Goal: Task Accomplishment & Management: Use online tool/utility

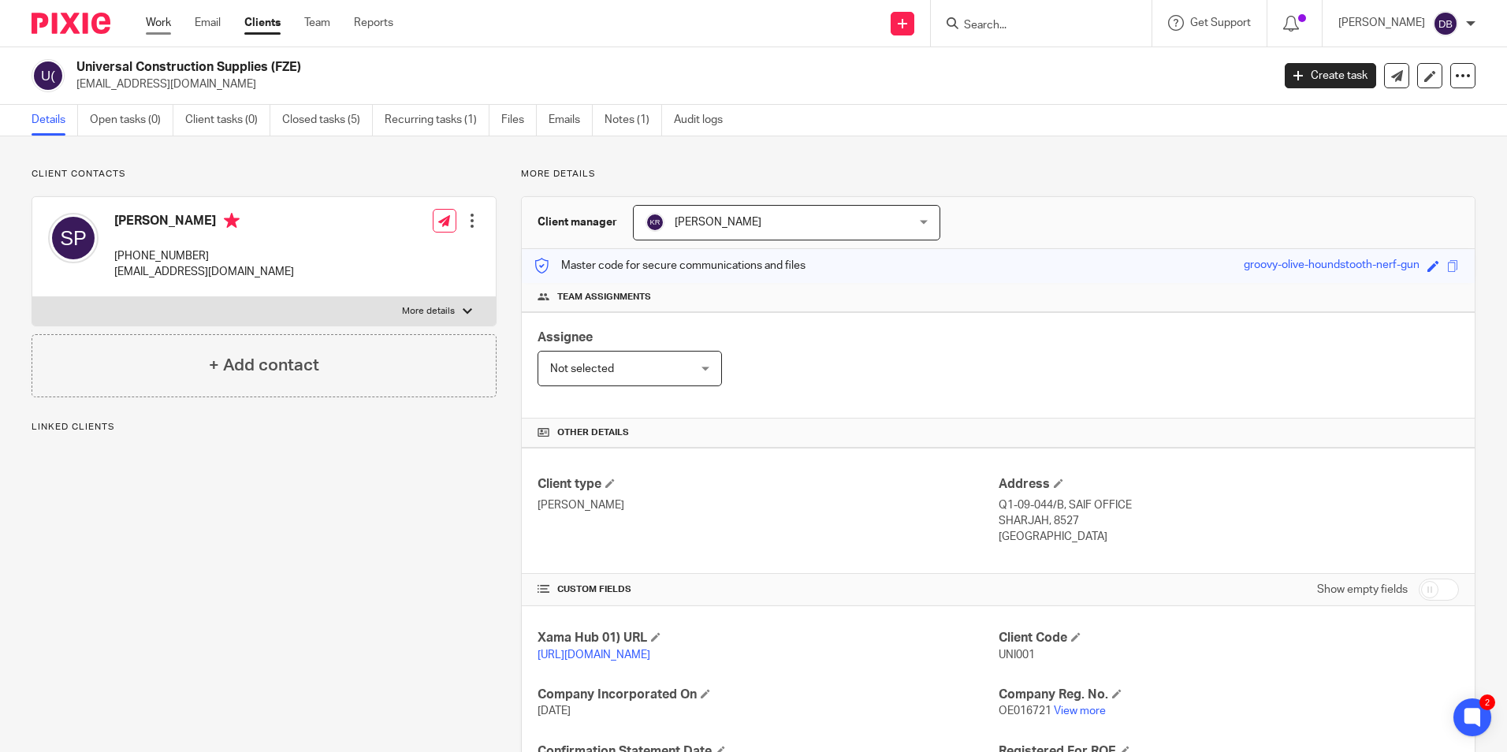
click at [166, 29] on link "Work" at bounding box center [158, 23] width 25 height 16
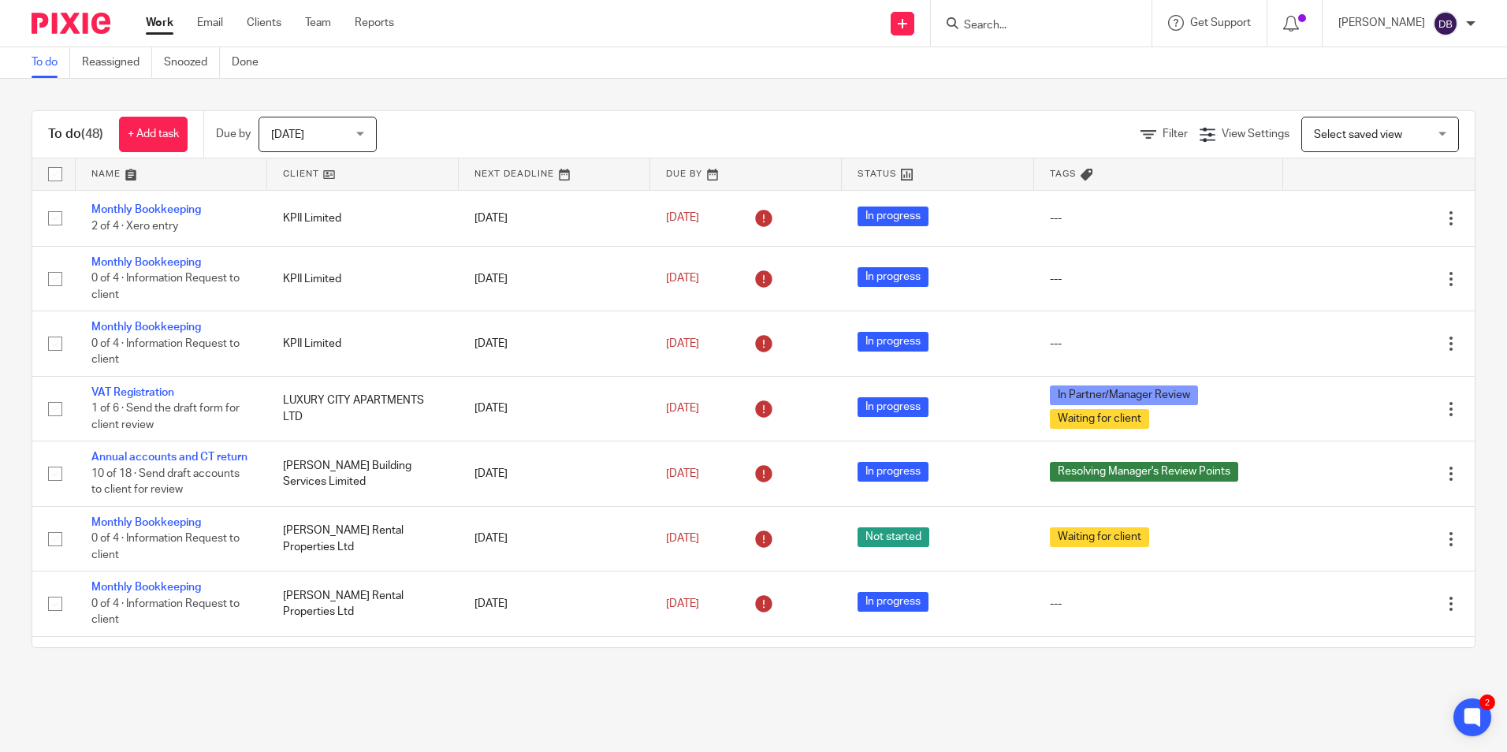
click at [1017, 34] on div at bounding box center [1041, 23] width 221 height 47
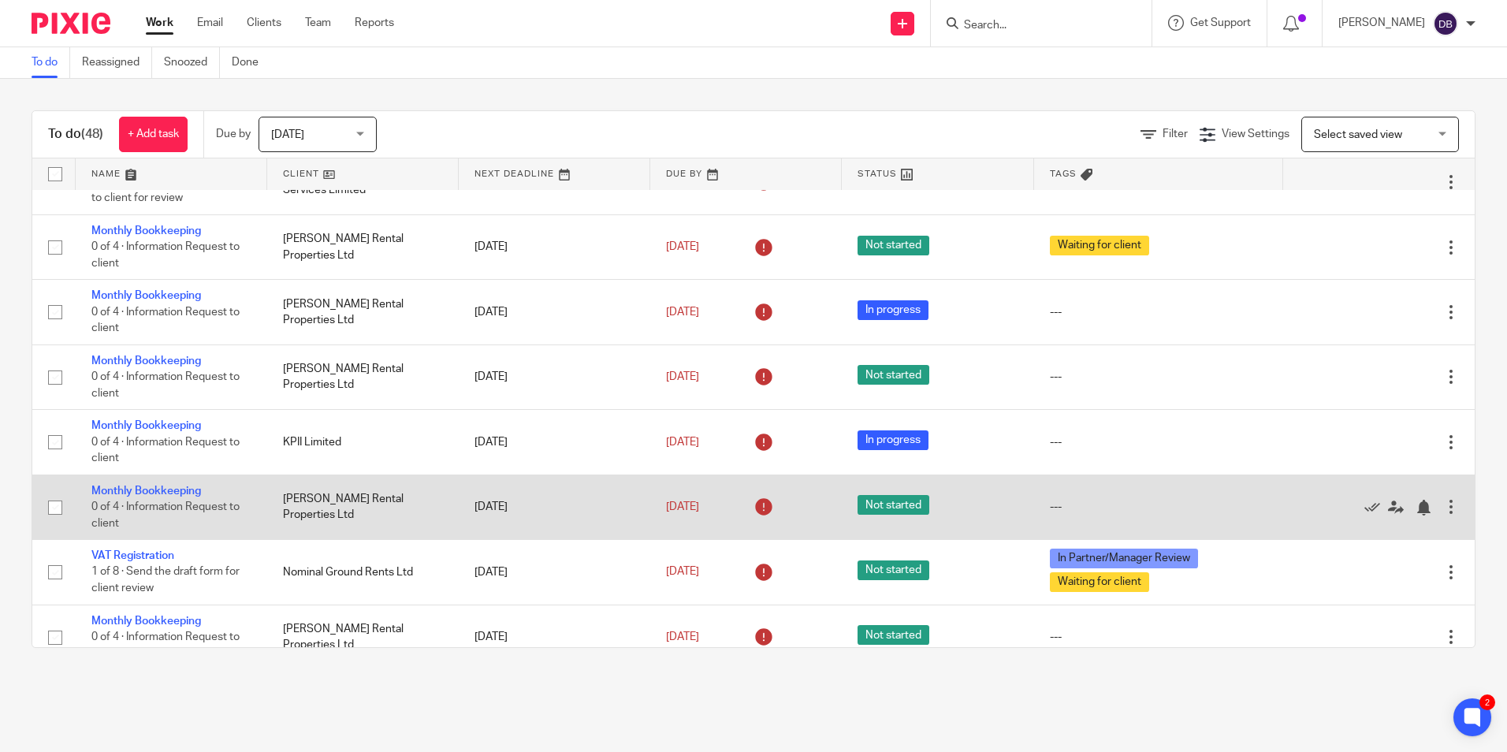
scroll to position [315, 0]
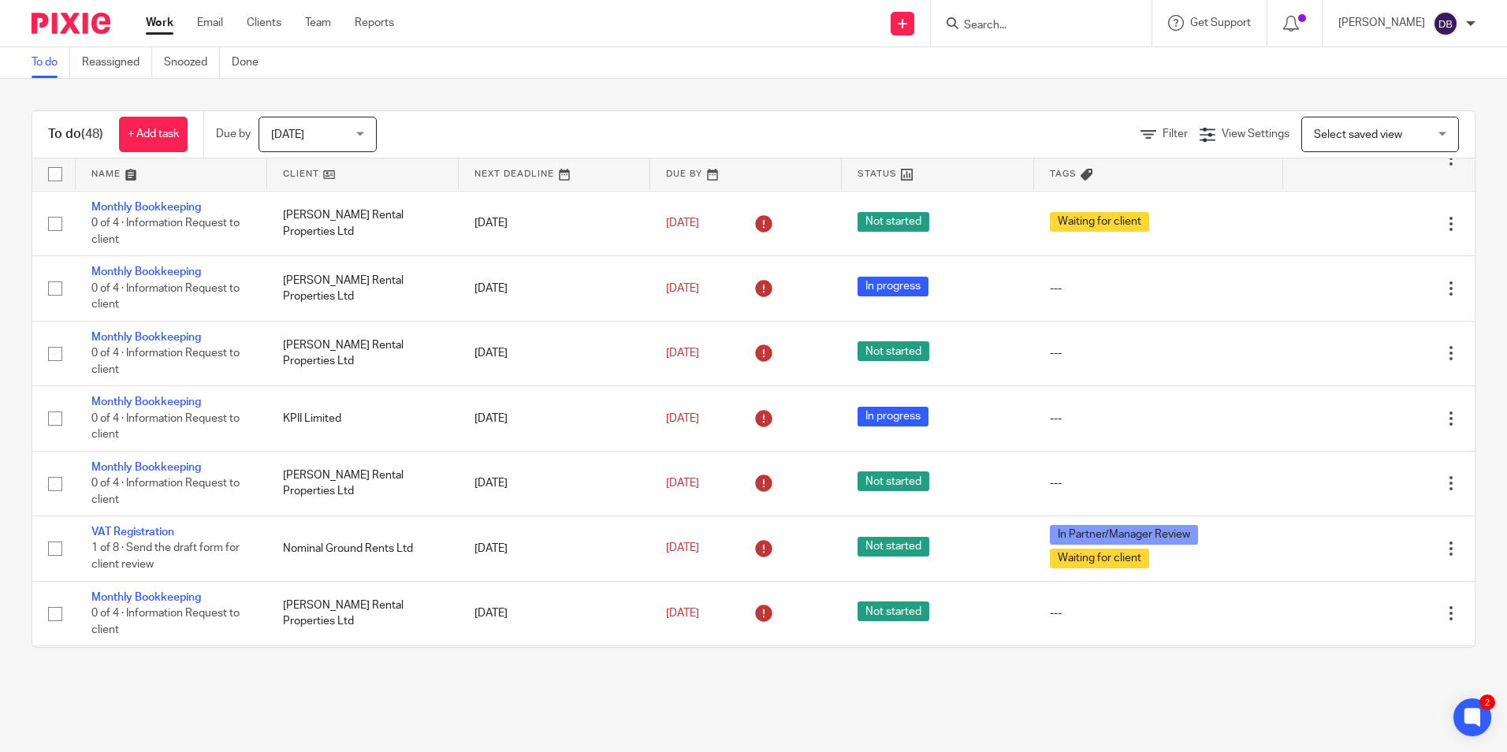
click at [948, 751] on html "Work Email Clients Team Reports Work Email Clients Team Reports Settings Send n…" at bounding box center [753, 376] width 1507 height 752
click at [1093, 17] on form at bounding box center [1047, 23] width 168 height 20
click at [1051, 24] on input "Search" at bounding box center [1034, 26] width 142 height 14
click at [992, 9] on div "rabina No results found. Try searching for the name of a client or contact..." at bounding box center [1041, 23] width 221 height 47
click at [992, 22] on input "rabina" at bounding box center [1034, 26] width 142 height 14
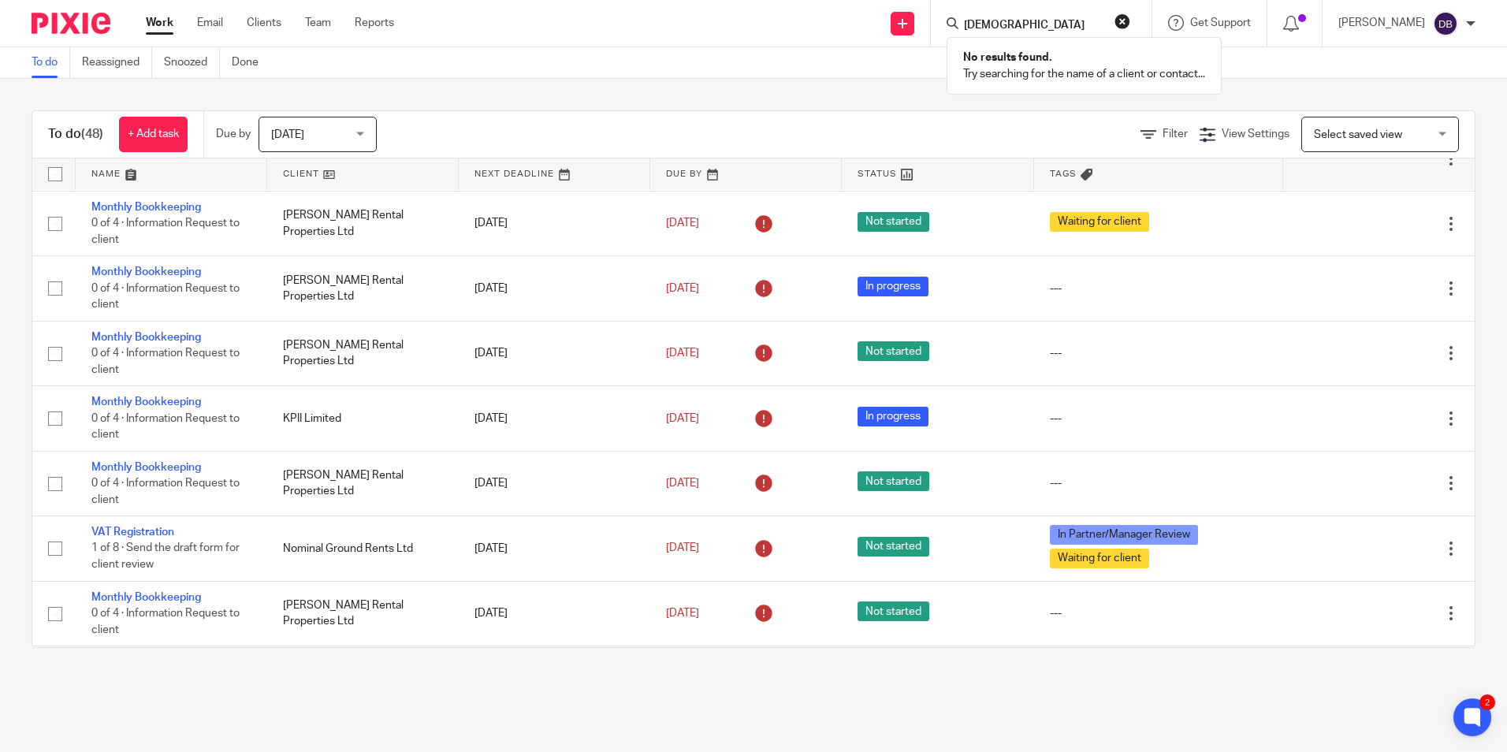
click at [992, 22] on input "rabina" at bounding box center [1034, 26] width 142 height 14
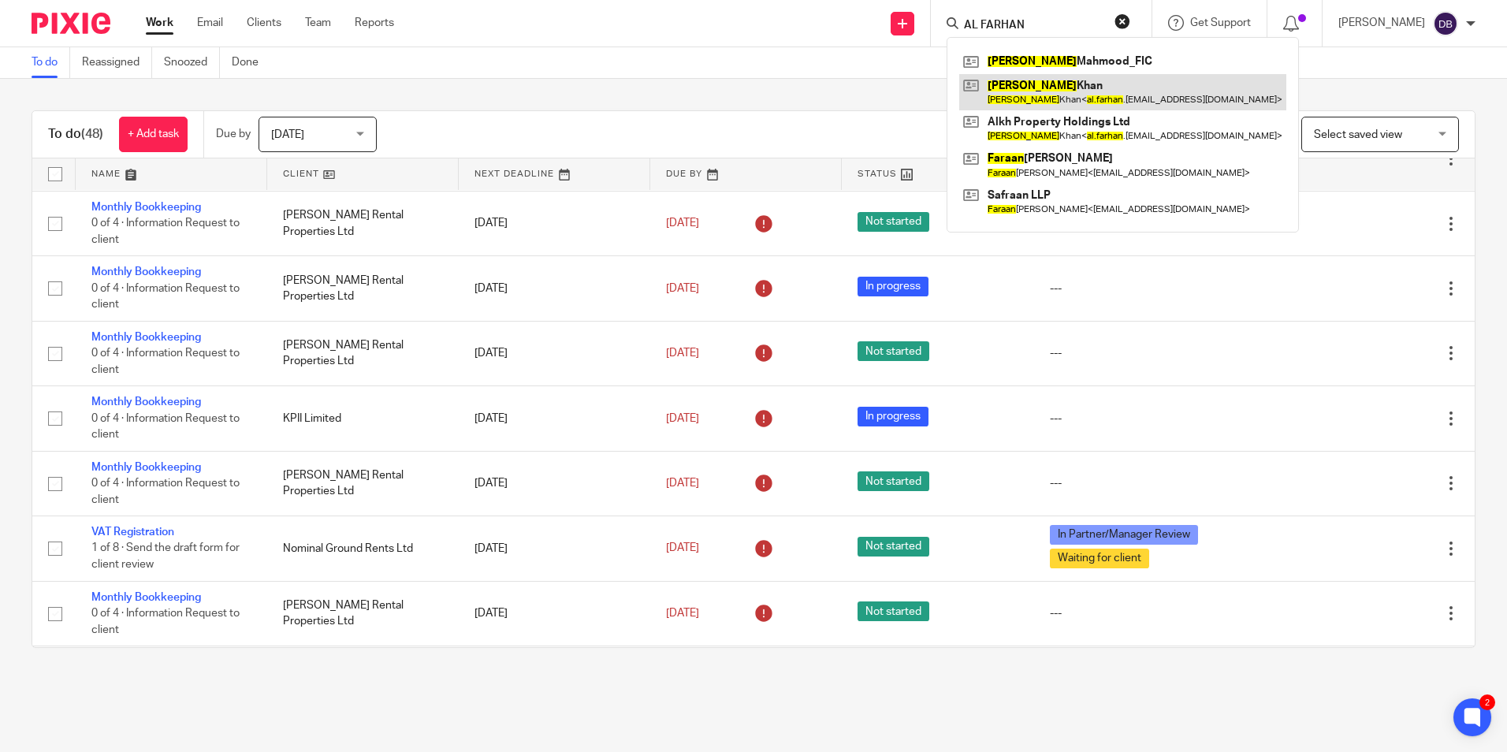
type input "AL FARHAN"
click at [1048, 94] on link at bounding box center [1122, 92] width 327 height 36
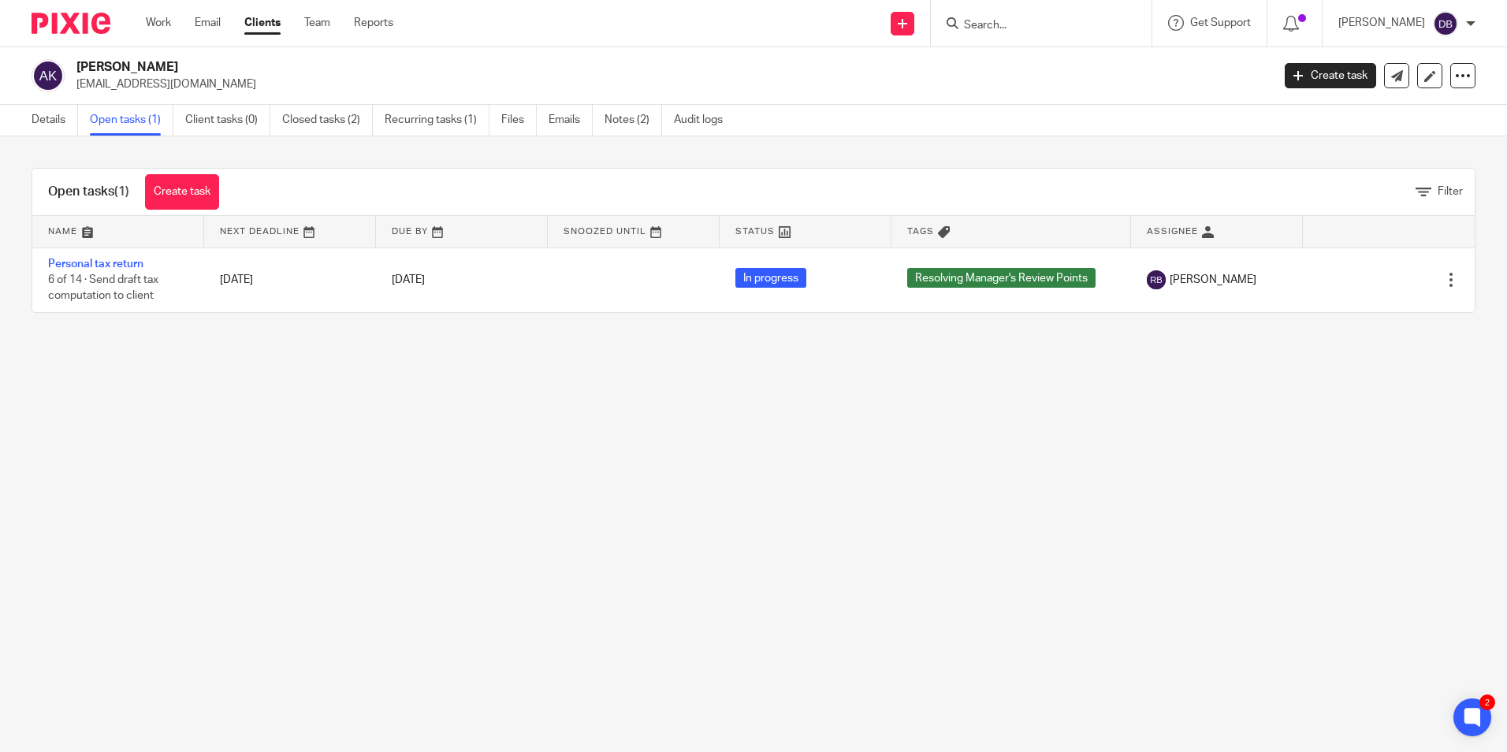
click at [1021, 20] on input "Search" at bounding box center [1034, 26] width 142 height 14
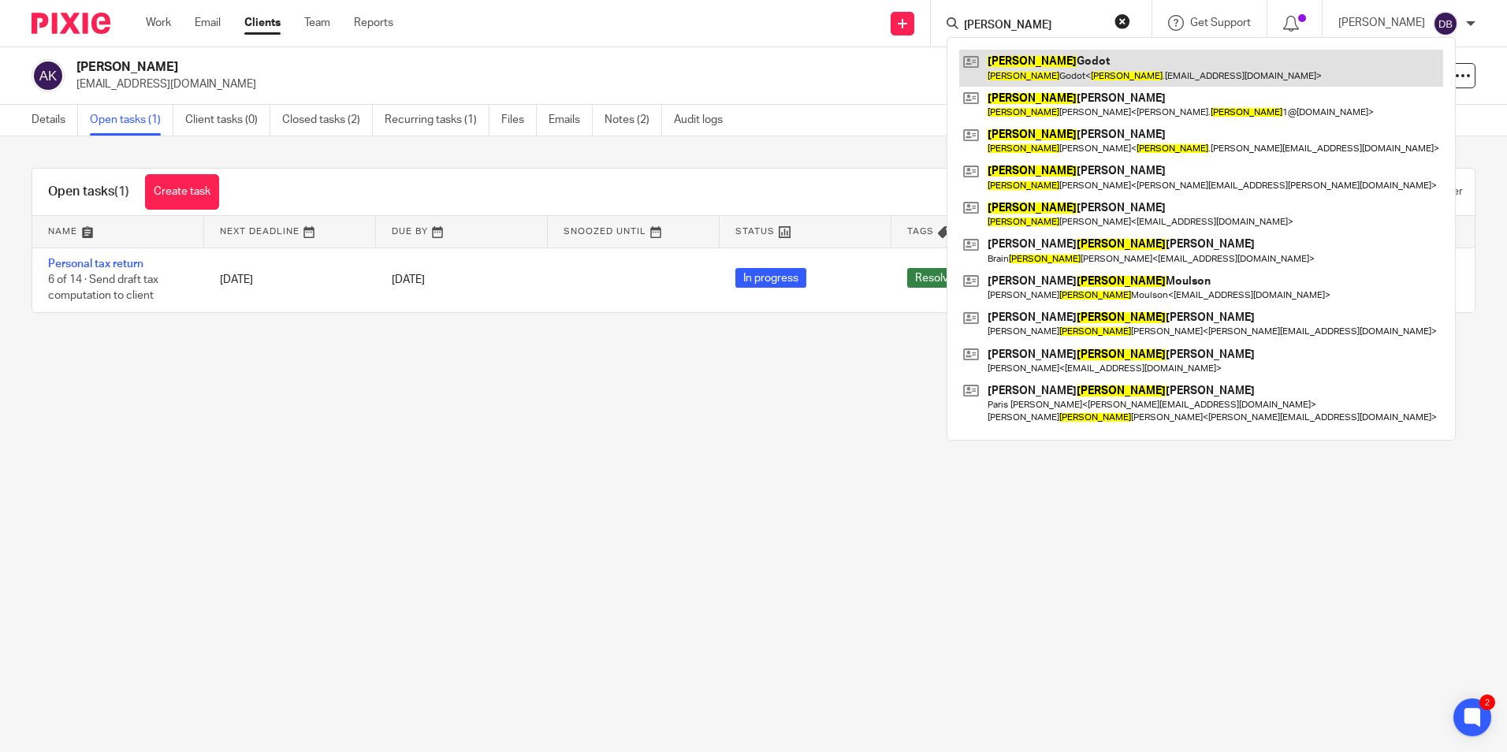
type input "charles"
click at [1015, 84] on link at bounding box center [1201, 68] width 484 height 36
click at [1105, 71] on link at bounding box center [1201, 68] width 484 height 36
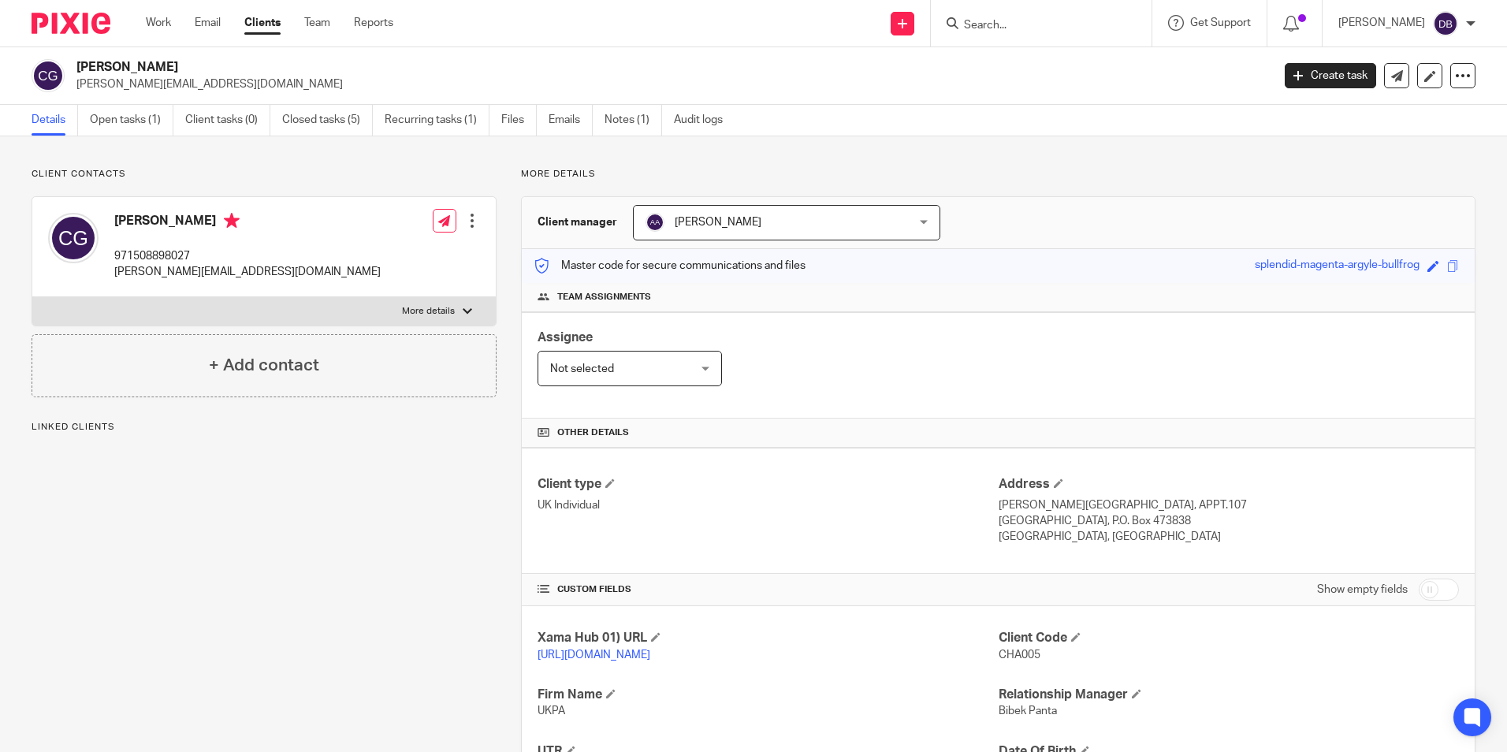
click at [95, 121] on link "Open tasks (1)" at bounding box center [132, 120] width 84 height 31
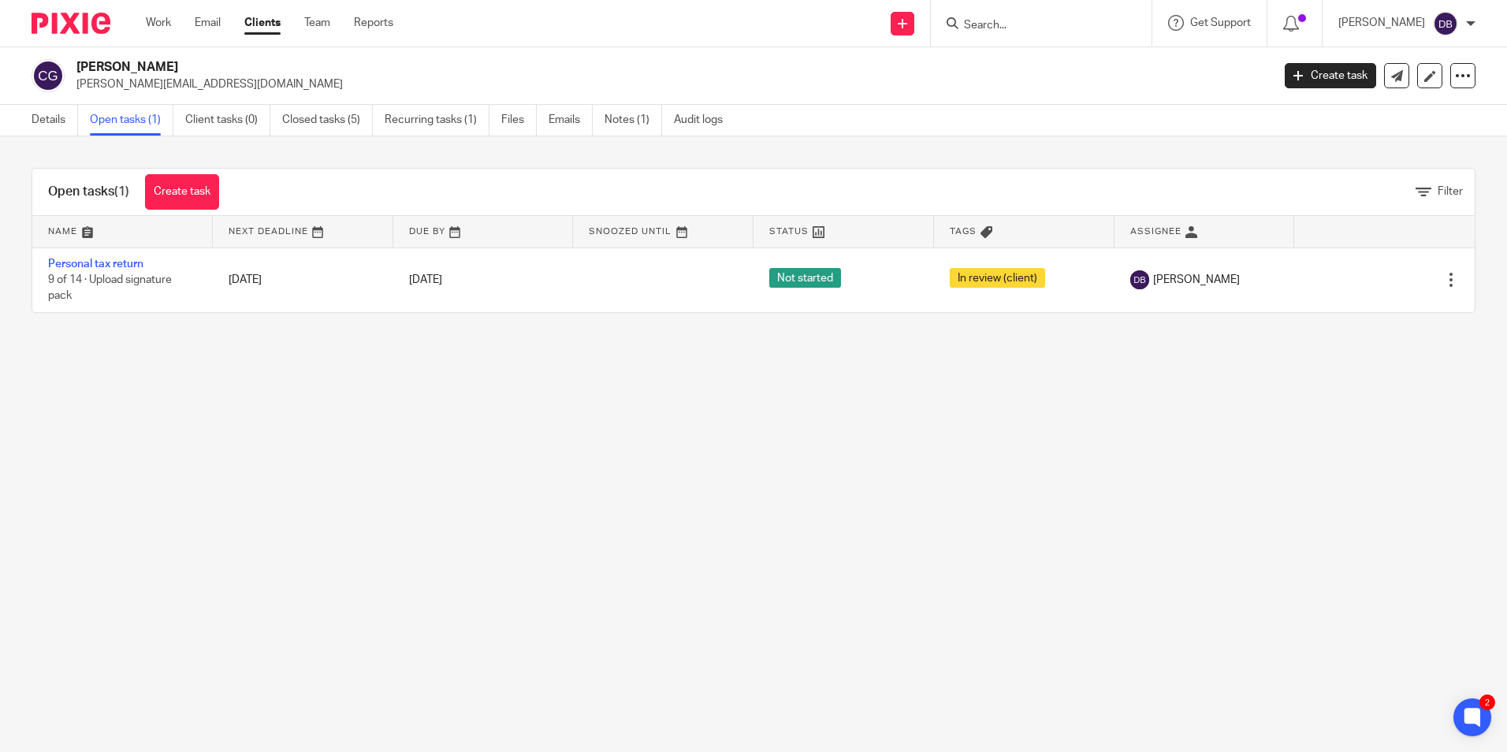
click at [526, 566] on main "Charles Godot charles.godot@ihg.com Create task Update from Companies House Exp…" at bounding box center [753, 376] width 1507 height 752
click at [652, 496] on main "Charles Godot charles.godot@ihg.com Create task Update from Companies House Exp…" at bounding box center [753, 376] width 1507 height 752
click at [1004, 29] on input "Search" at bounding box center [1034, 26] width 142 height 14
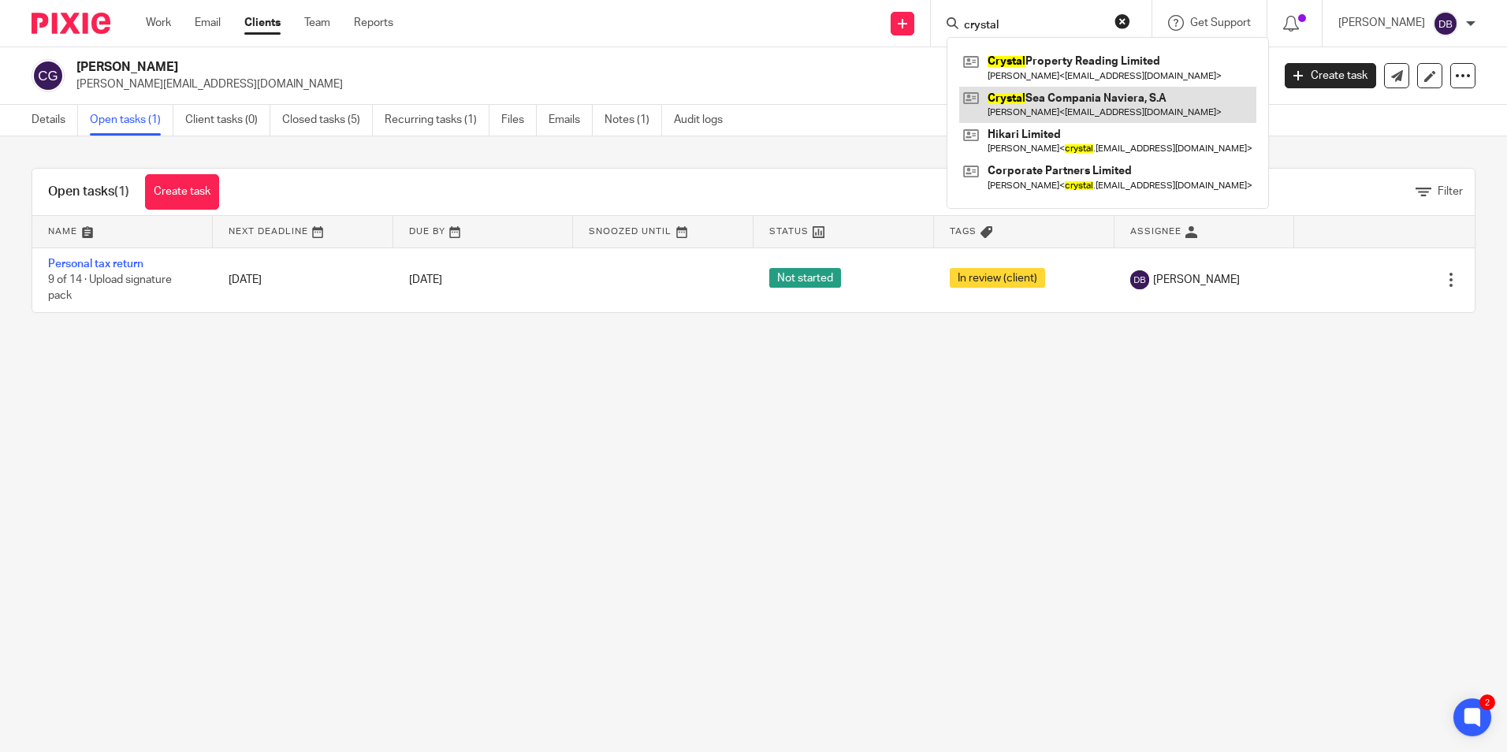
type input "crystal"
click at [1127, 95] on link at bounding box center [1107, 105] width 297 height 36
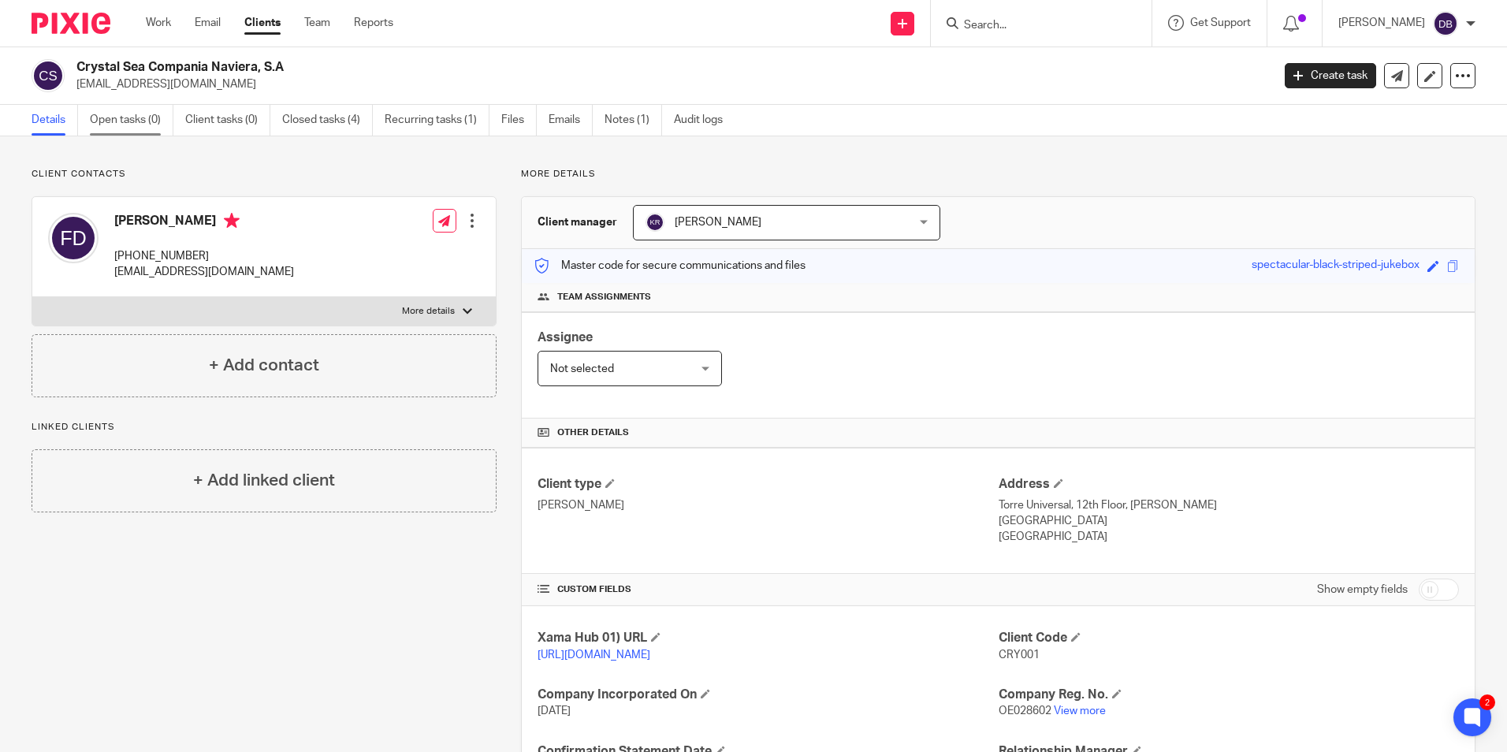
click at [129, 117] on link "Open tasks (0)" at bounding box center [132, 120] width 84 height 31
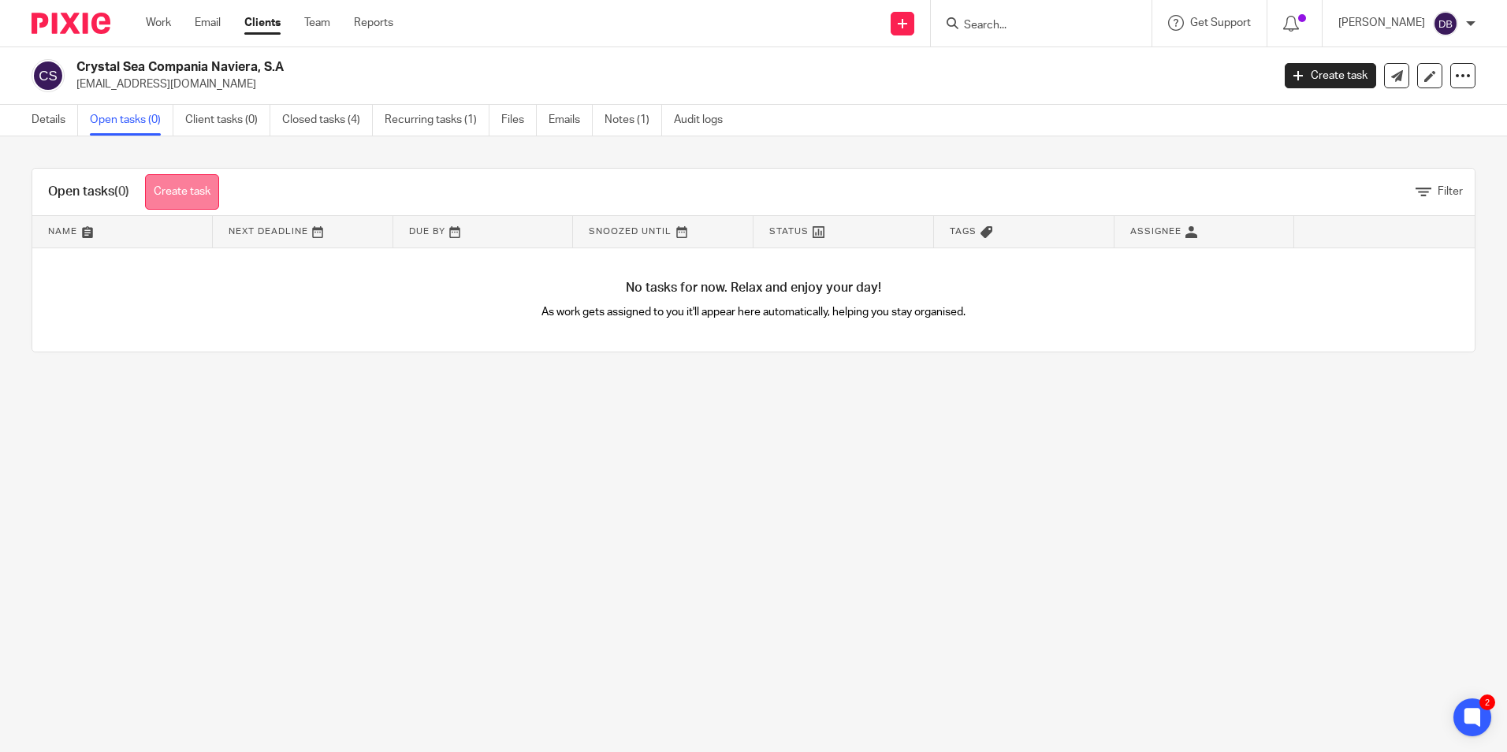
click at [202, 186] on link "Create task" at bounding box center [182, 191] width 74 height 35
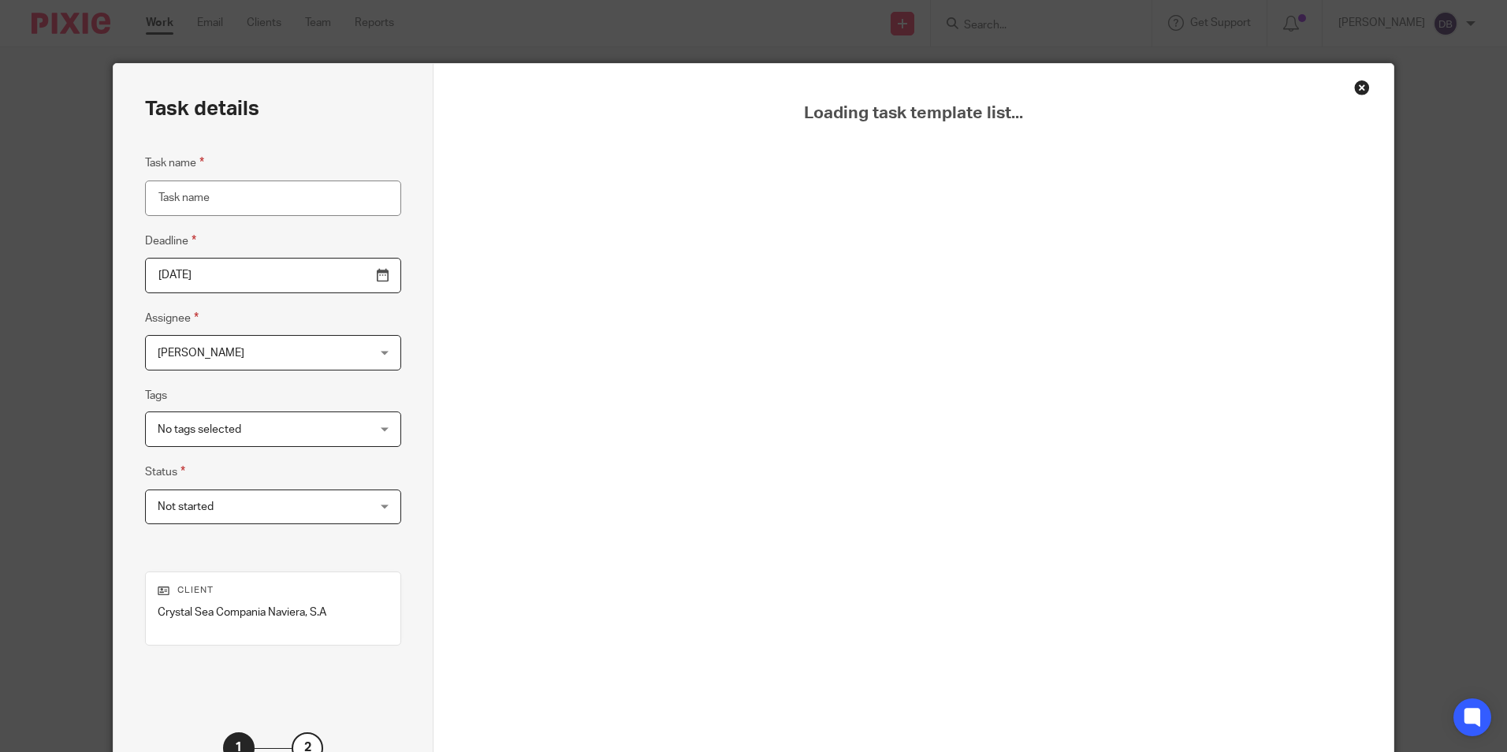
click at [177, 199] on input "Task name" at bounding box center [273, 198] width 256 height 35
click at [766, 203] on div "Loading task template list..." at bounding box center [913, 459] width 881 height 712
click at [162, 210] on input "Task name" at bounding box center [273, 198] width 256 height 35
drag, startPoint x: 343, startPoint y: 606, endPoint x: 111, endPoint y: 613, distance: 231.8
click at [114, 613] on div "Task details Task name Deadline 2025-10-14 Assignee Dikshya Bhatta Dikshya Bhat…" at bounding box center [274, 439] width 320 height 751
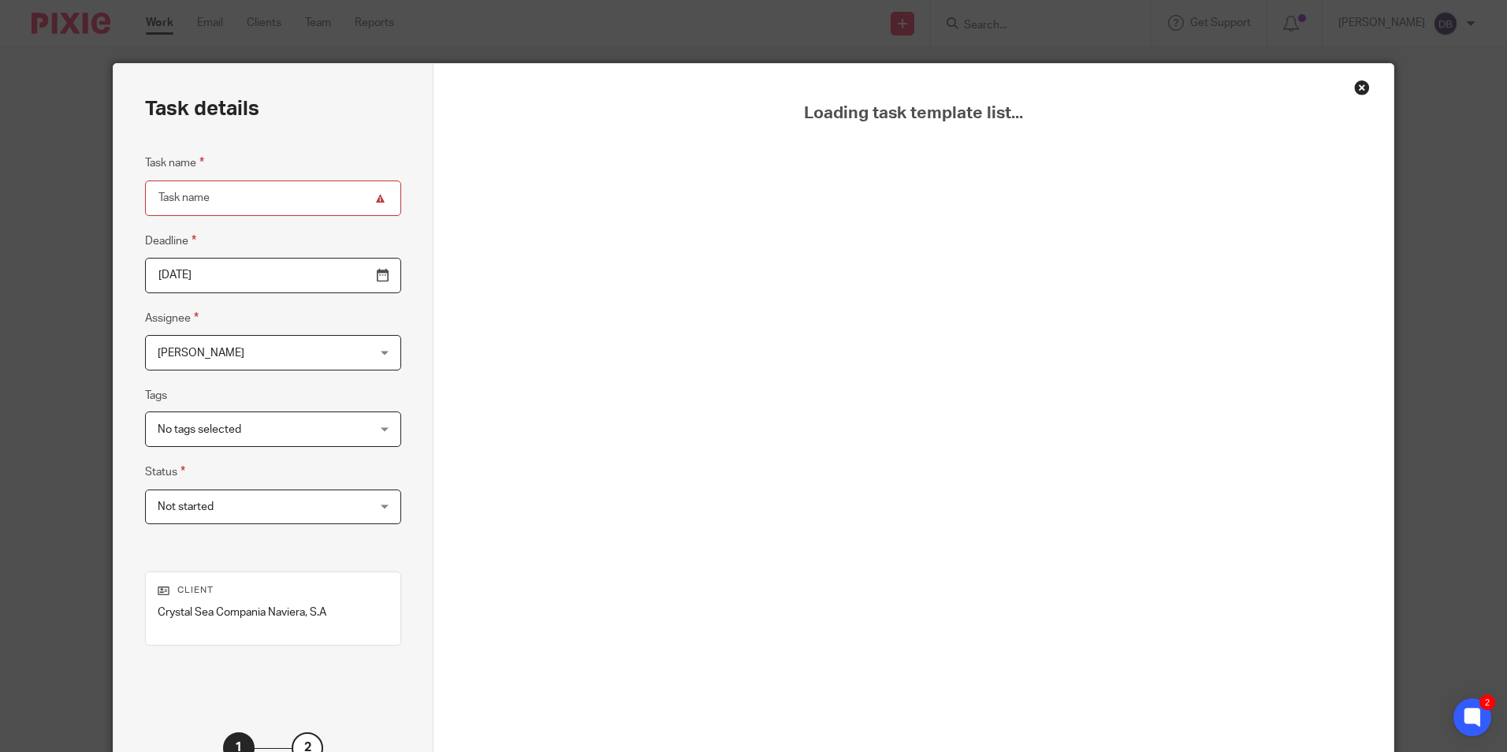
click at [847, 393] on div "Loading task template list..." at bounding box center [913, 459] width 881 height 712
click at [1357, 90] on div "Close this dialog window" at bounding box center [1362, 88] width 16 height 16
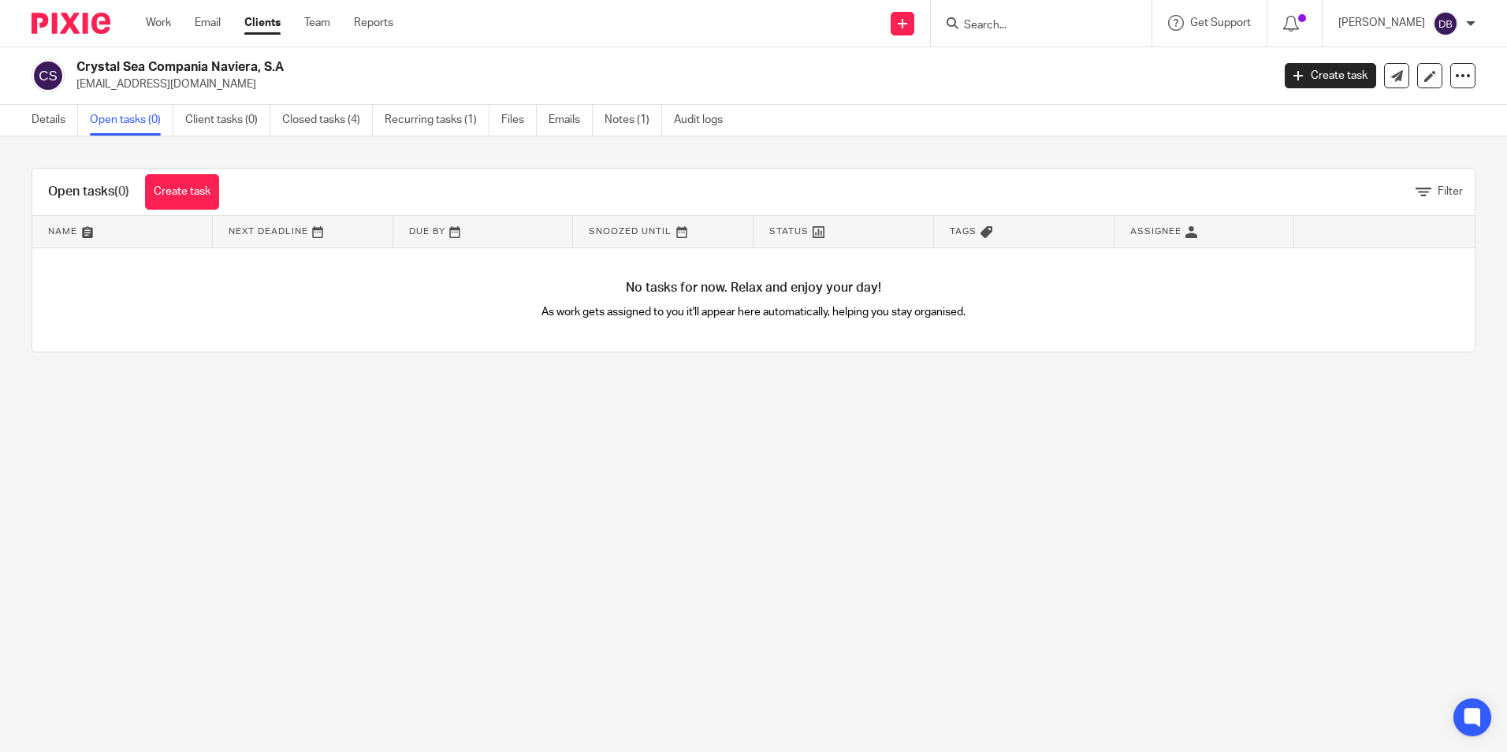
click at [186, 186] on link "Create task" at bounding box center [182, 191] width 74 height 35
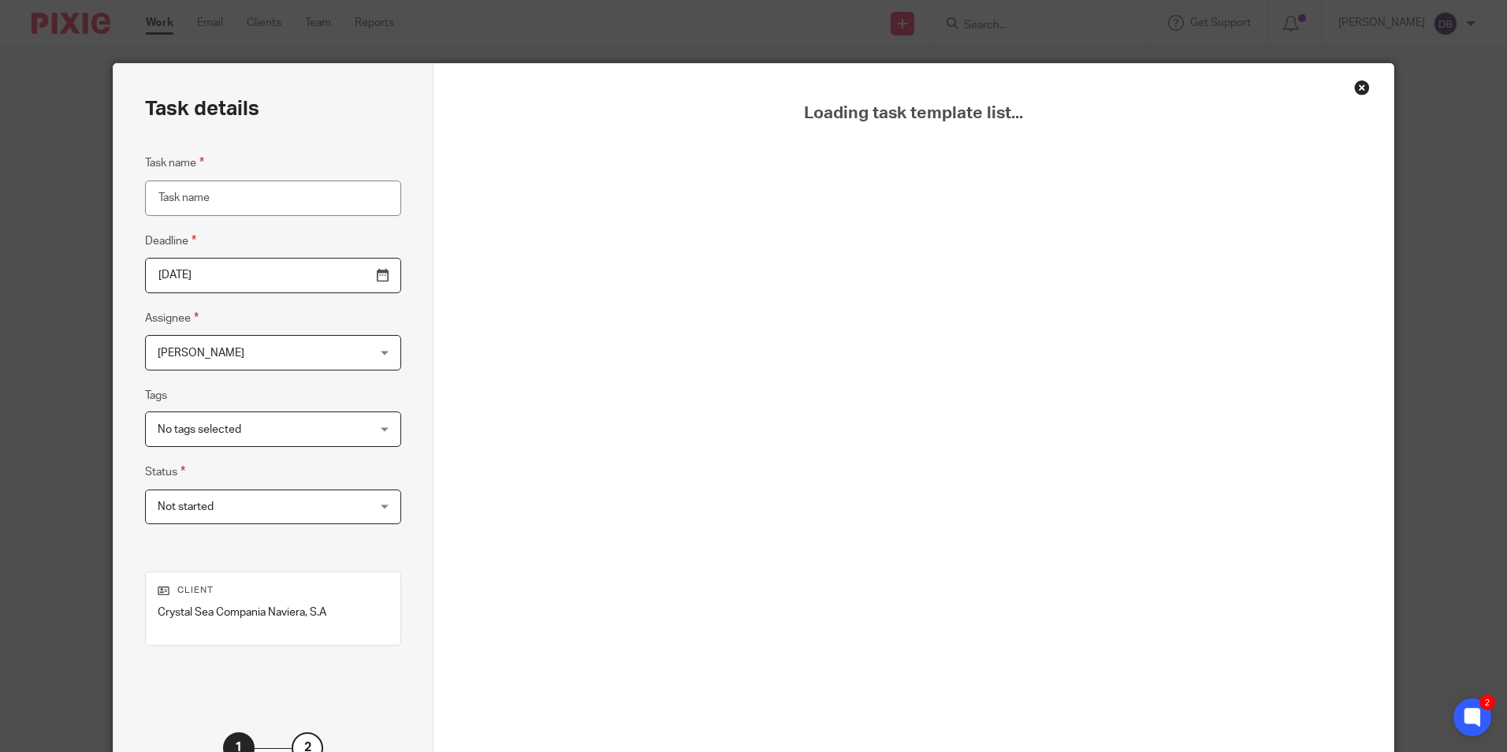
click at [196, 195] on input "Task name" at bounding box center [273, 198] width 256 height 35
click at [277, 215] on input "Task name" at bounding box center [273, 198] width 256 height 35
click at [288, 189] on input "Task name" at bounding box center [273, 198] width 256 height 35
click at [240, 606] on p "Crystal Sea Compania Naviera, S.A" at bounding box center [273, 613] width 231 height 16
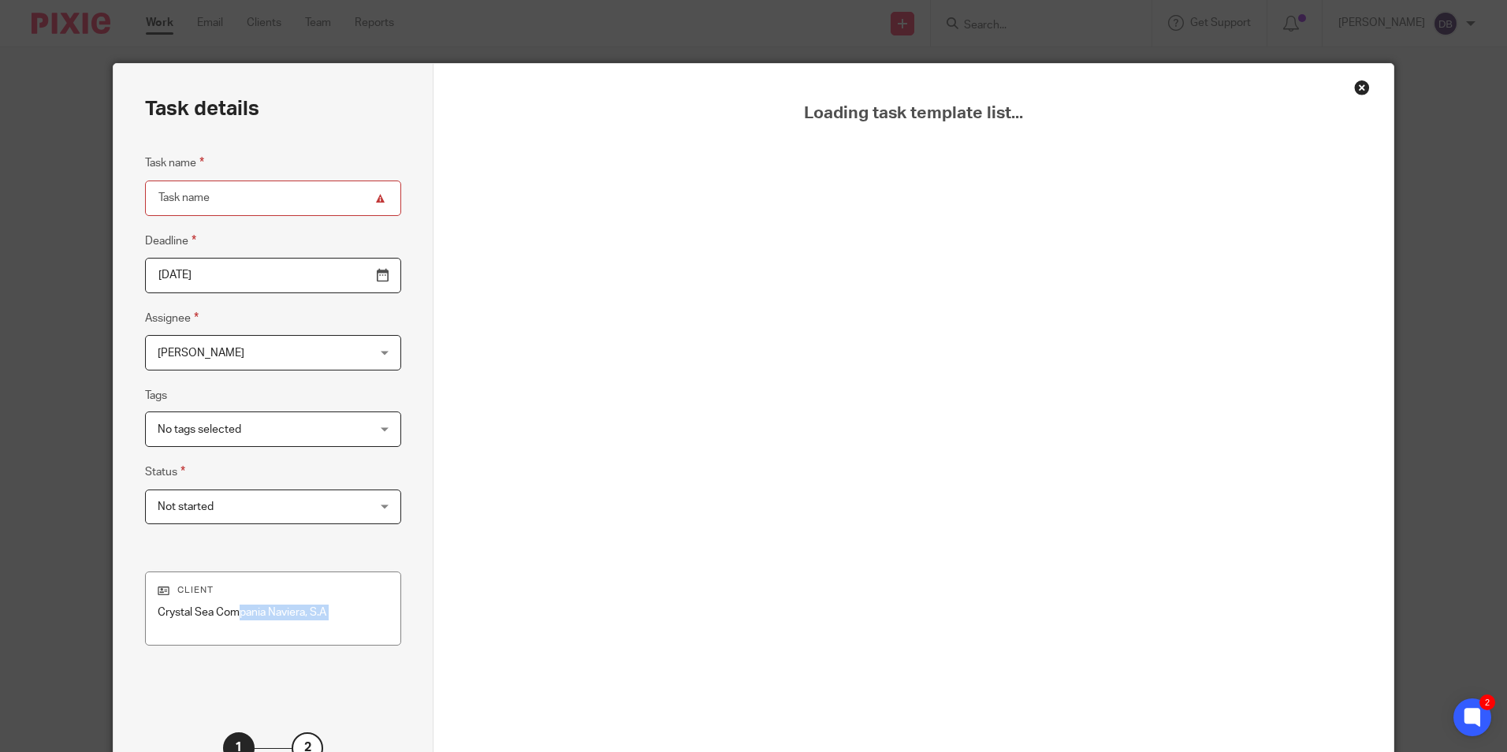
click at [240, 606] on p "Crystal Sea Compania Naviera, S.A" at bounding box center [273, 613] width 231 height 16
copy div "Crystal Sea Compania Naviera, S.A 1"
click at [172, 208] on input "Task name" at bounding box center [273, 198] width 256 height 35
paste input "Crystal Sea Compania Naviera, S.A"
type input "C"
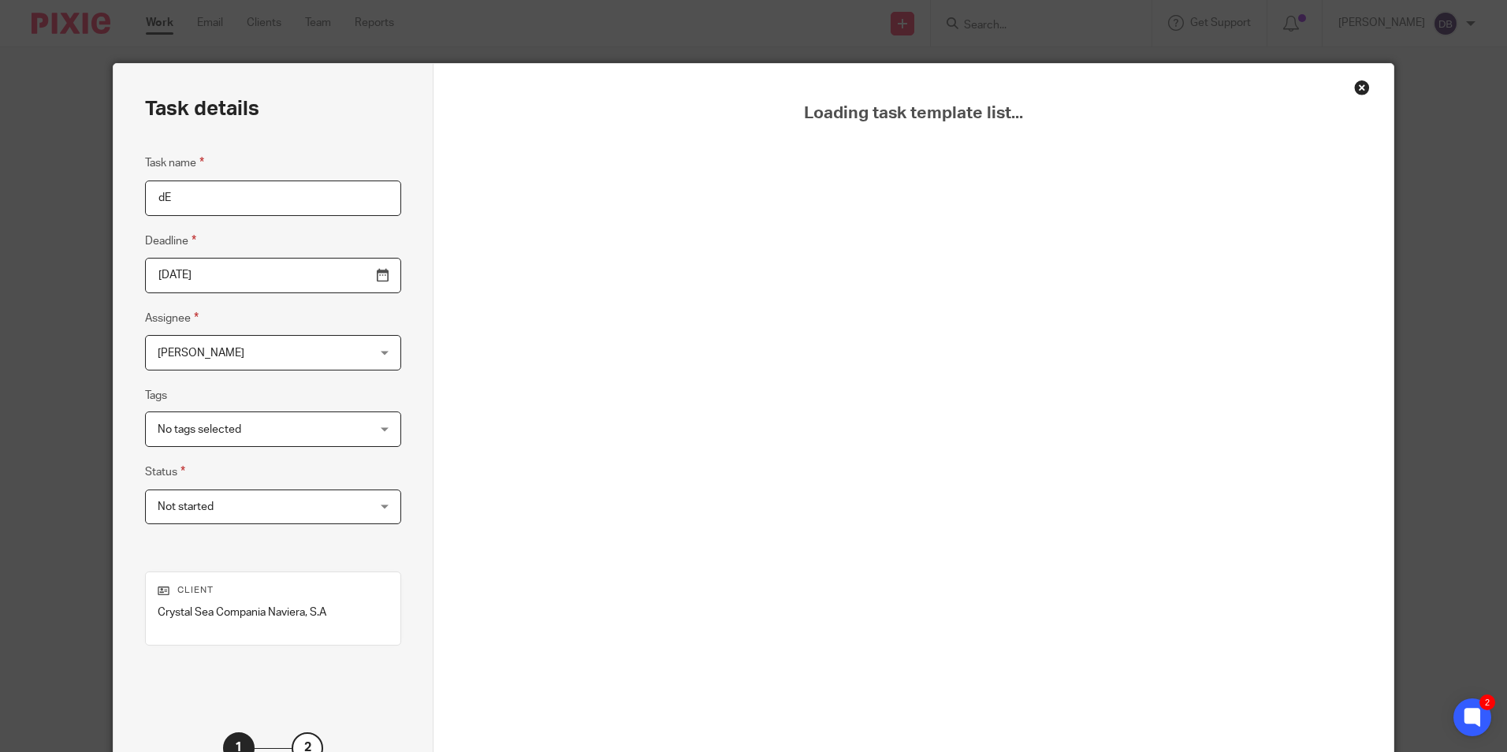
type input "d"
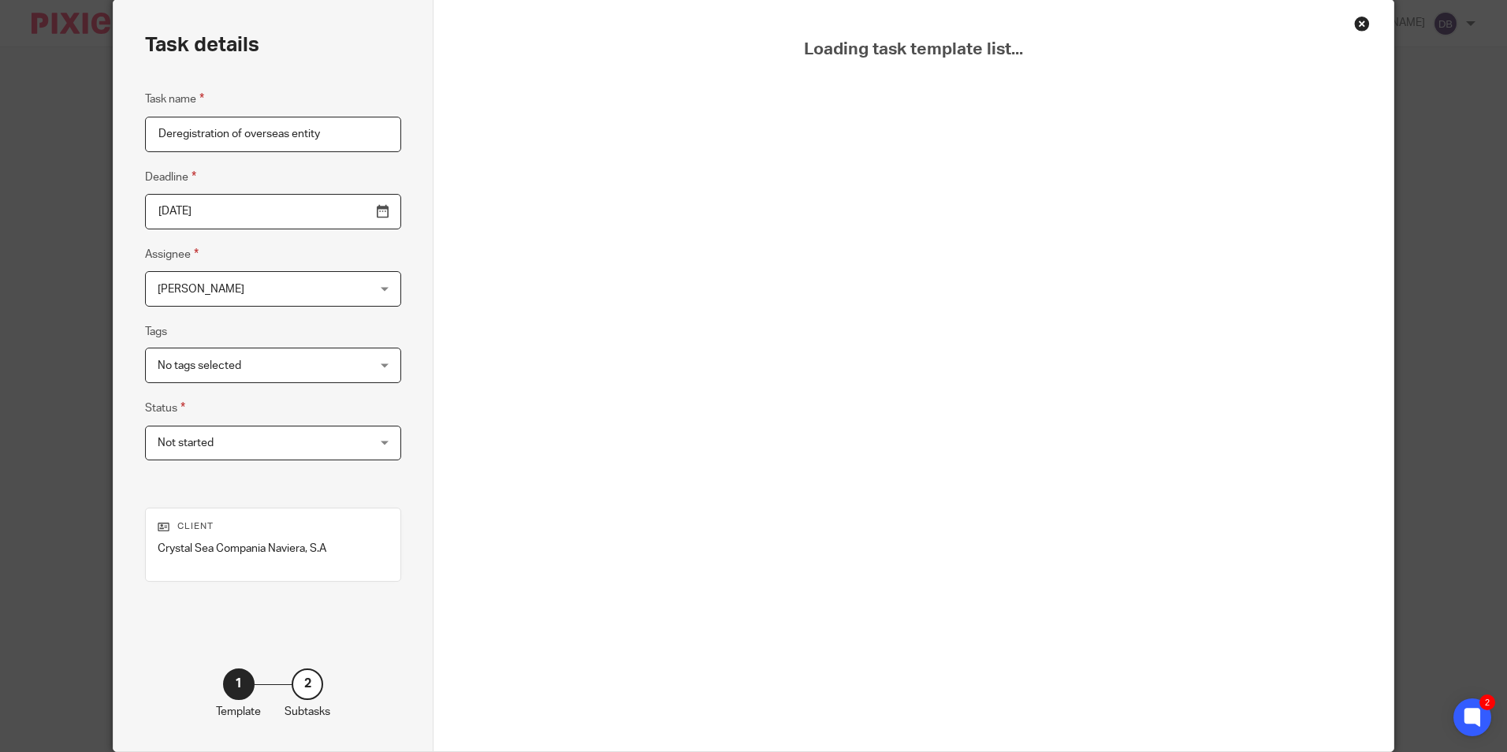
scroll to position [127, 0]
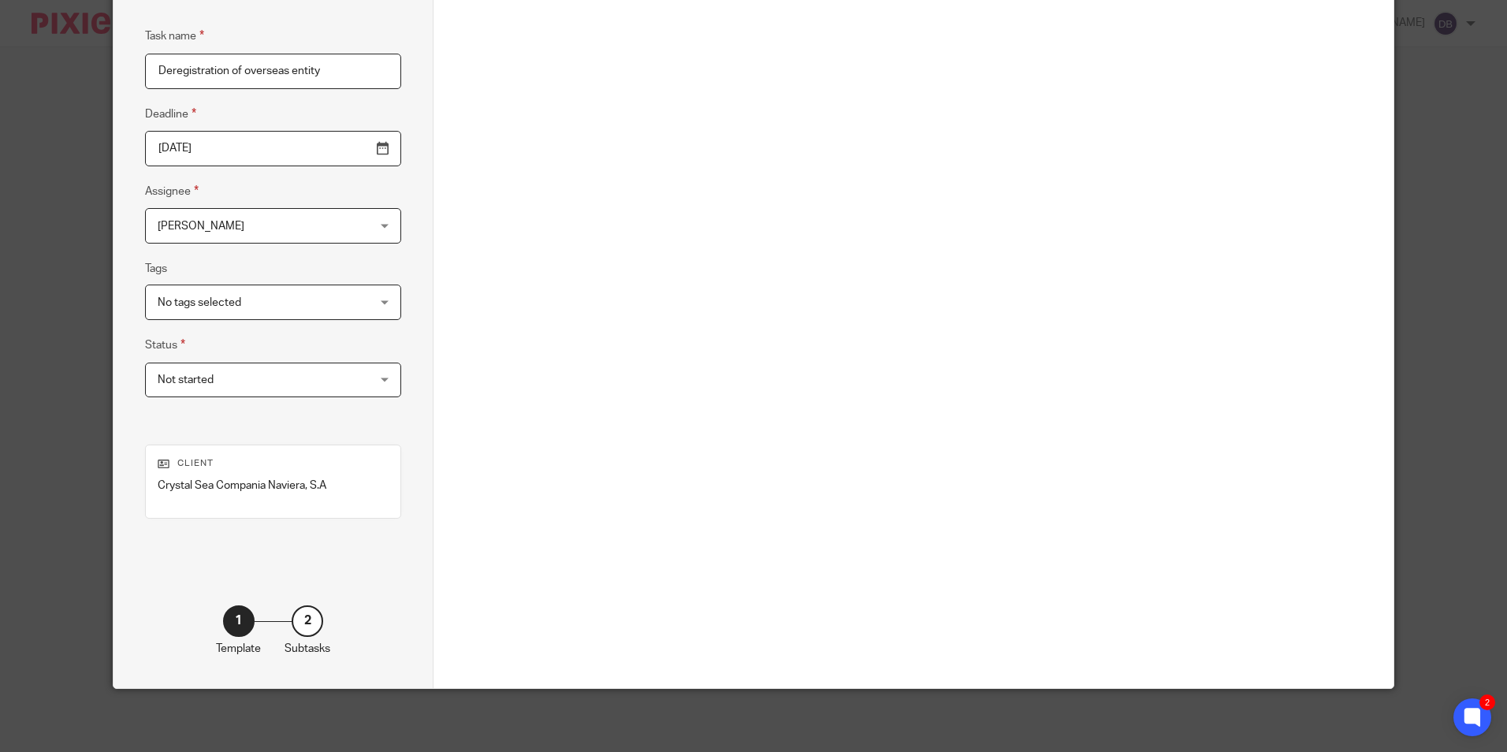
type input "Deregistration of overseas entity"
click at [231, 538] on div "Task details Task name Deregistration of overseas entity Deadline 2025-10-14 As…" at bounding box center [274, 312] width 320 height 751
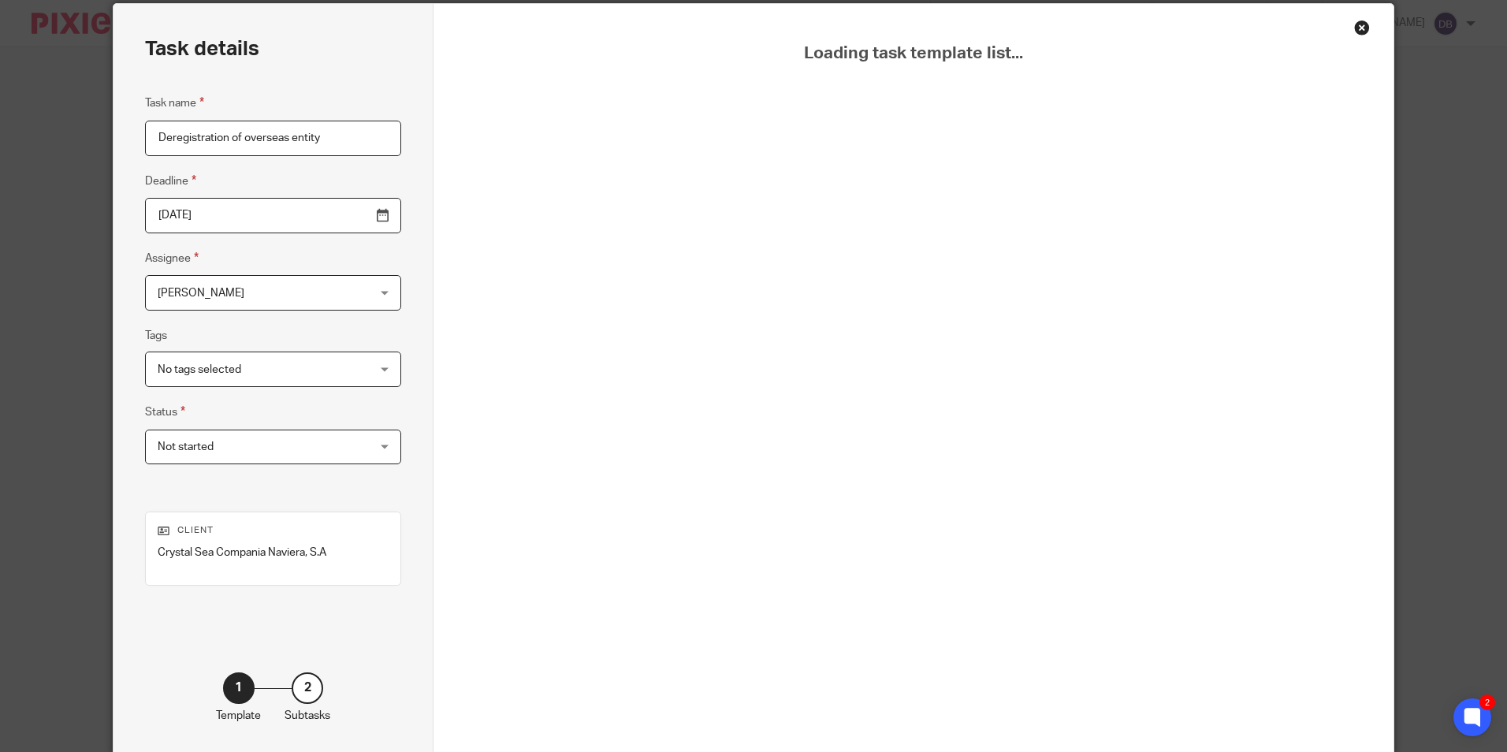
scroll to position [0, 0]
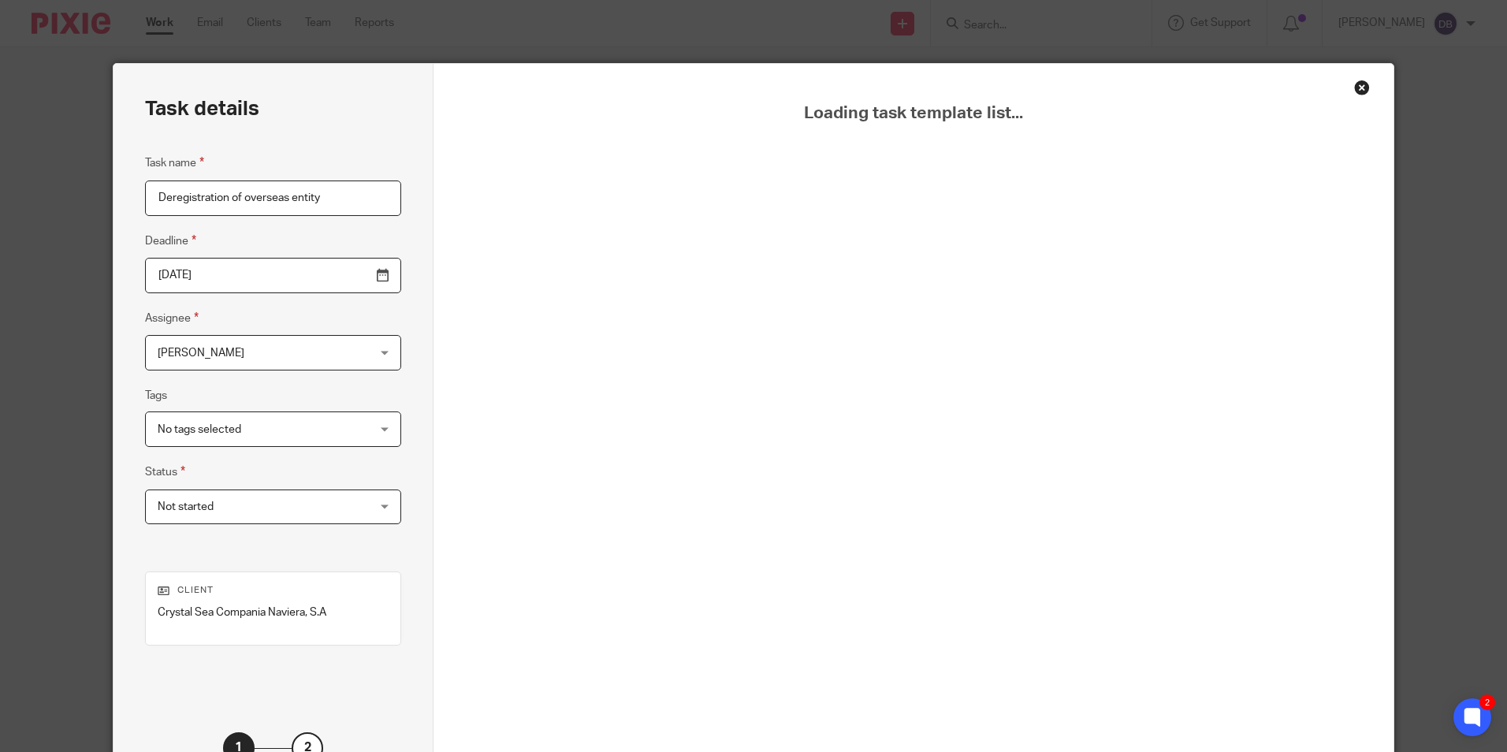
click at [1360, 84] on div "Close this dialog window" at bounding box center [1362, 88] width 16 height 16
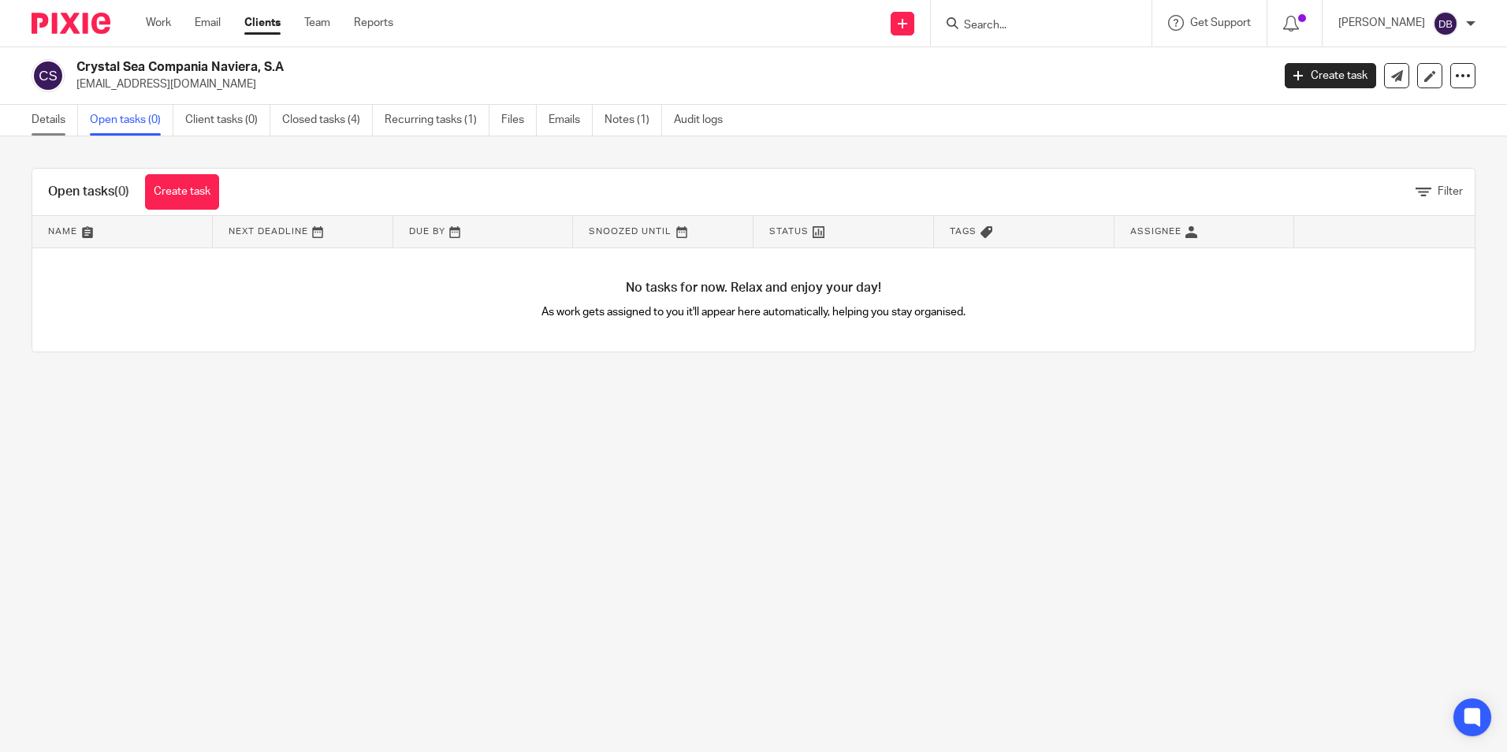
click at [44, 116] on link "Details" at bounding box center [55, 120] width 47 height 31
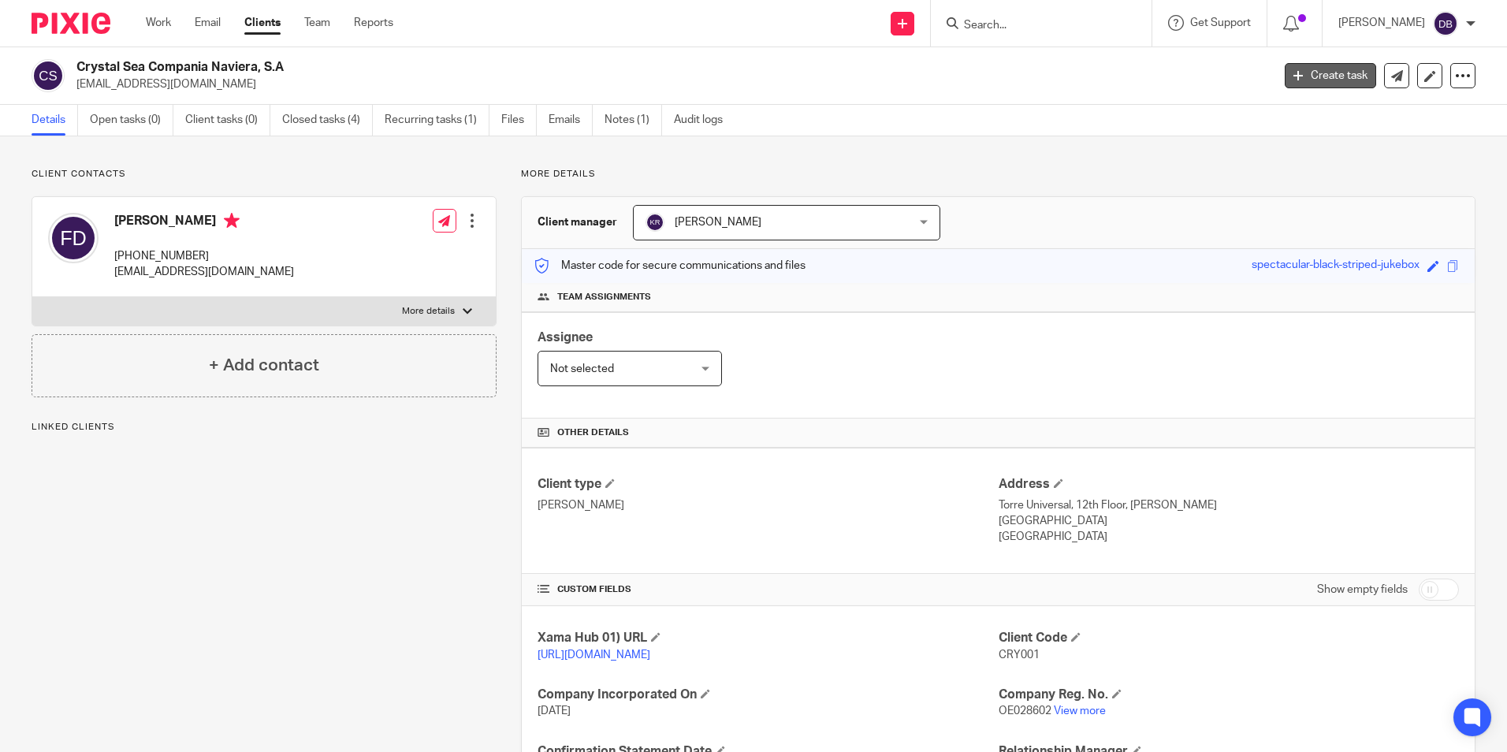
click at [1303, 79] on link "Create task" at bounding box center [1330, 75] width 91 height 25
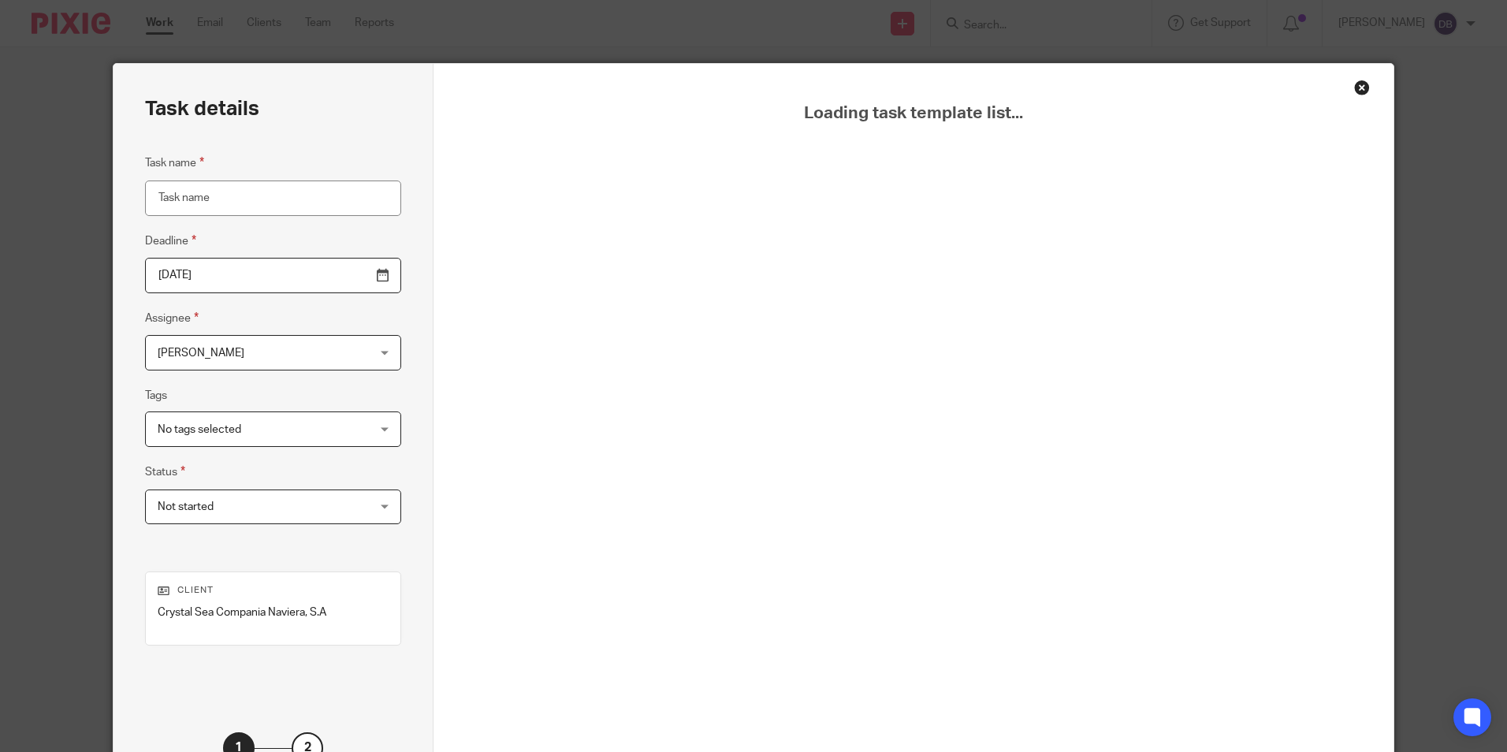
click at [275, 205] on input "Task name" at bounding box center [273, 198] width 256 height 35
type input "Deregistration"
drag, startPoint x: 311, startPoint y: 616, endPoint x: 138, endPoint y: 617, distance: 172.6
click at [138, 617] on div "Task details Task name Deregistration Deadline 2025-10-14 Assignee Dikshya Bhat…" at bounding box center [274, 439] width 320 height 751
copy p "Crystal Sea Compania Naviera, S.A"
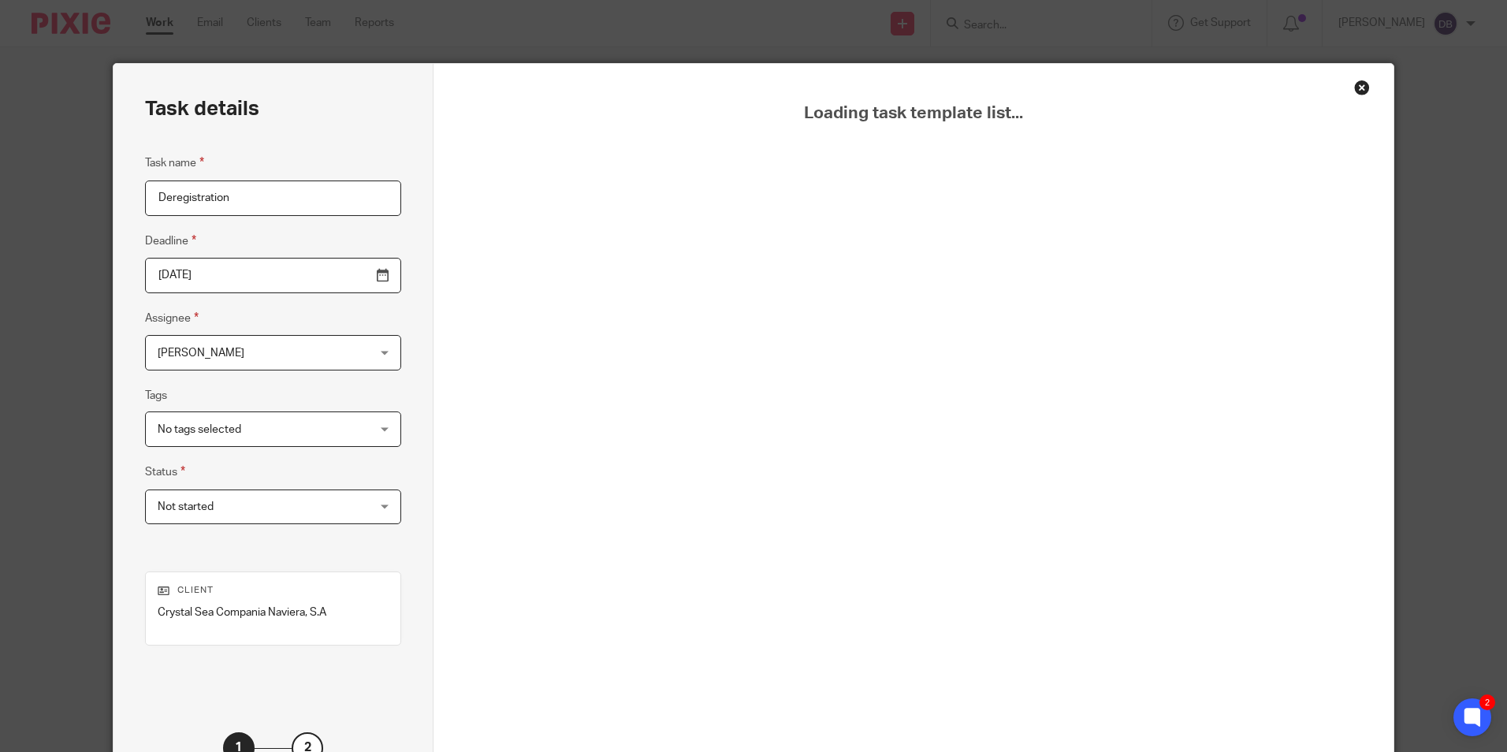
click at [275, 202] on input "Deregistration" at bounding box center [273, 198] width 256 height 35
click at [1354, 91] on div "Close this dialog window" at bounding box center [1362, 88] width 16 height 16
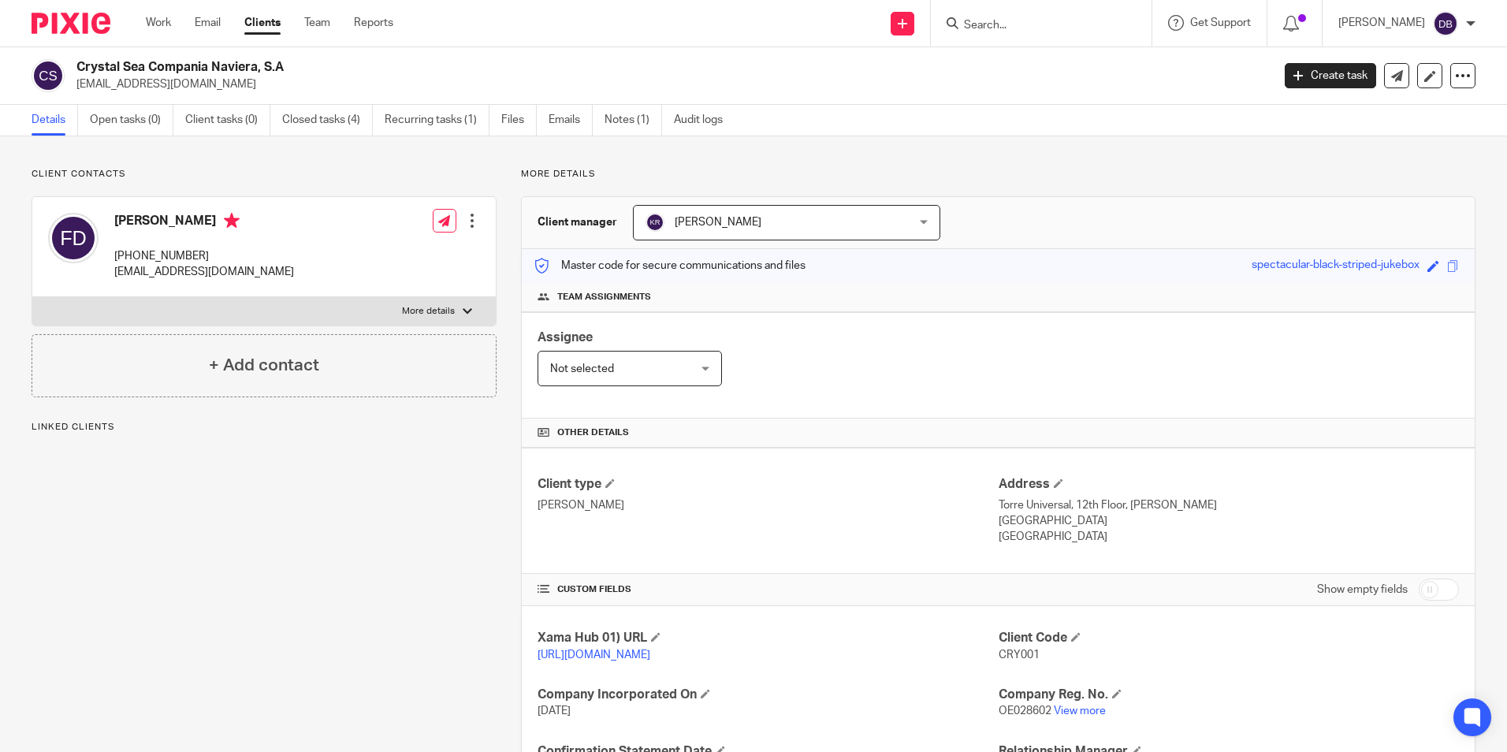
click at [254, 568] on div "Client contacts [PERSON_NAME] [PHONE_NUMBER] [EMAIL_ADDRESS][DOMAIN_NAME] Edit …" at bounding box center [252, 569] width 490 height 802
click at [1344, 81] on link "Create task" at bounding box center [1330, 75] width 91 height 25
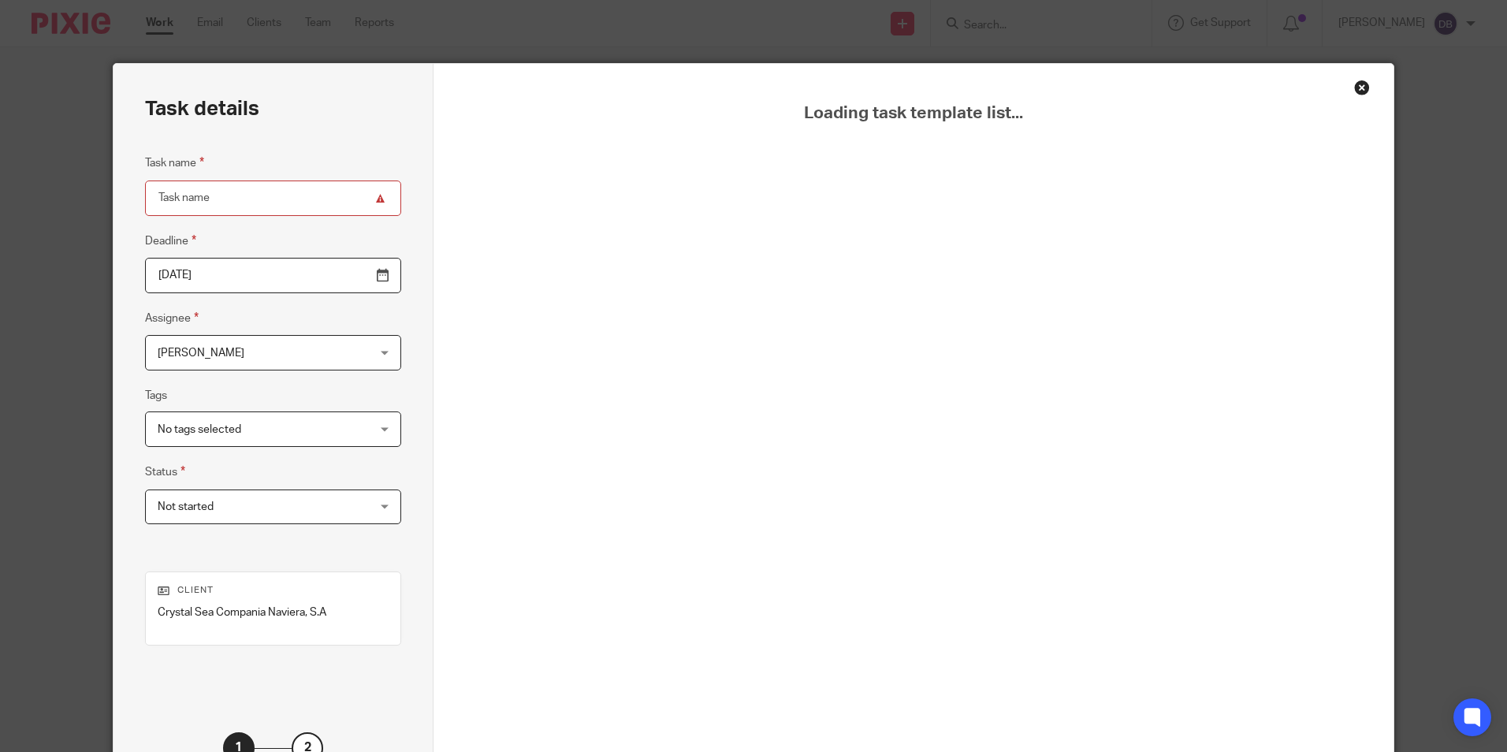
click at [1356, 79] on div "Loading task template list..." at bounding box center [913, 439] width 959 height 751
click at [1354, 90] on div "Close this dialog window" at bounding box center [1362, 88] width 16 height 16
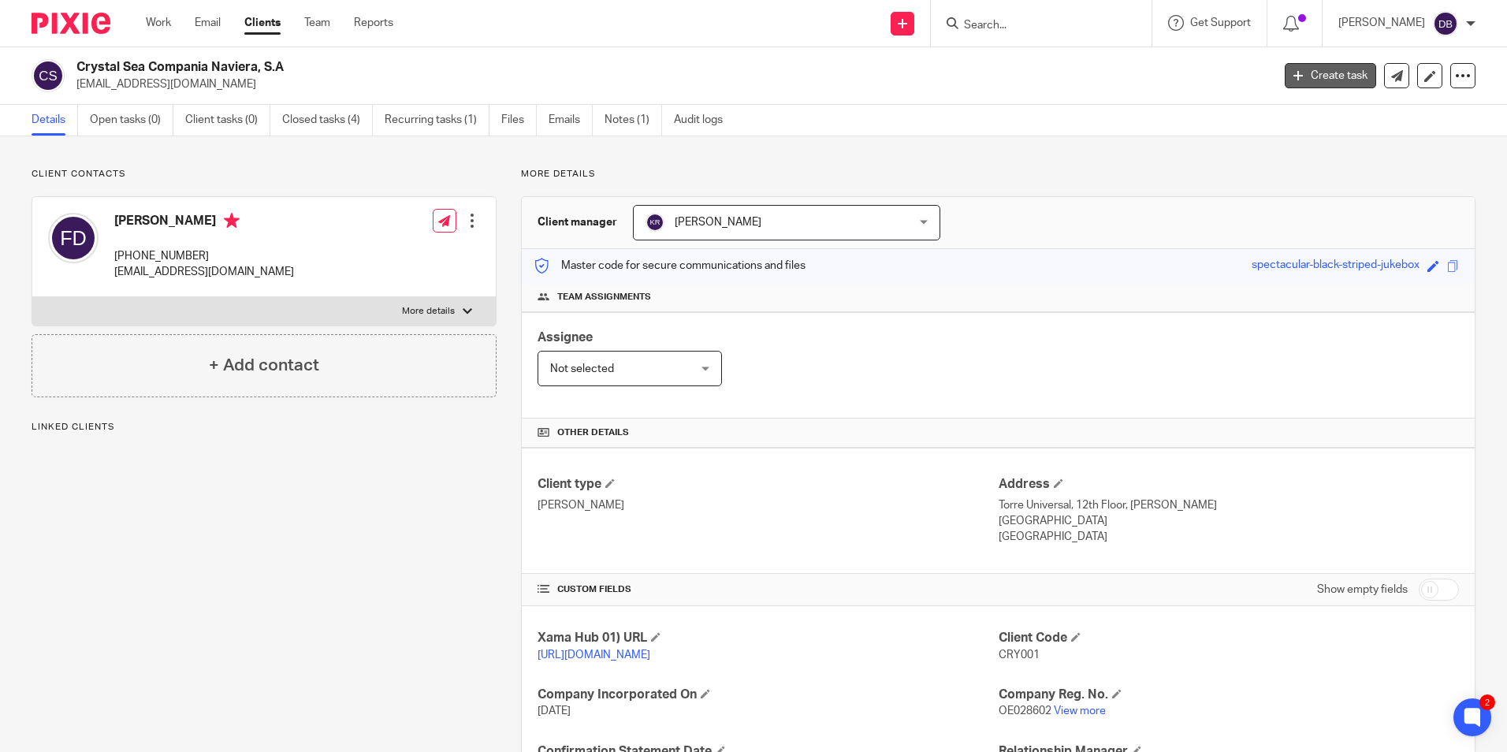
click at [1285, 76] on link "Create task" at bounding box center [1330, 75] width 91 height 25
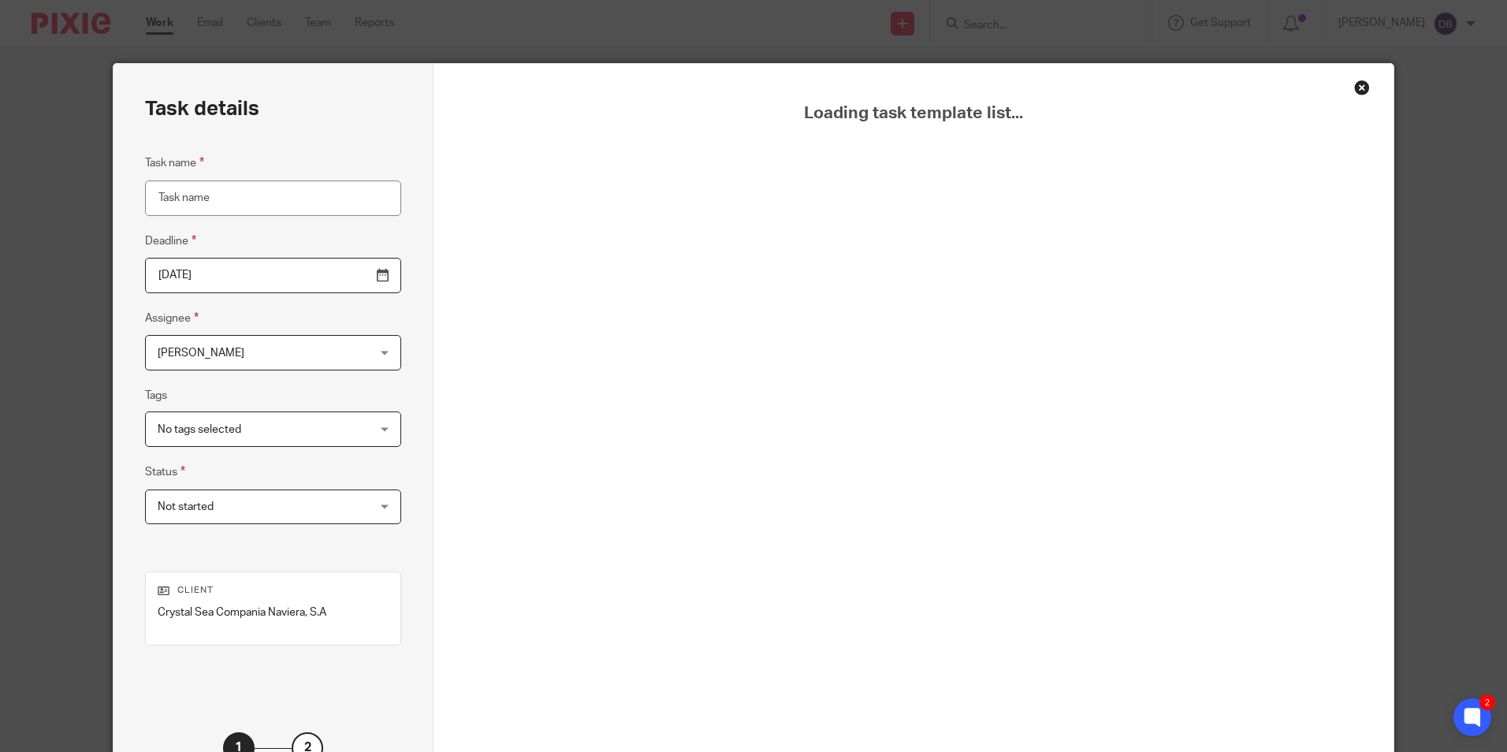
click at [1354, 86] on div "Close this dialog window" at bounding box center [1362, 88] width 16 height 16
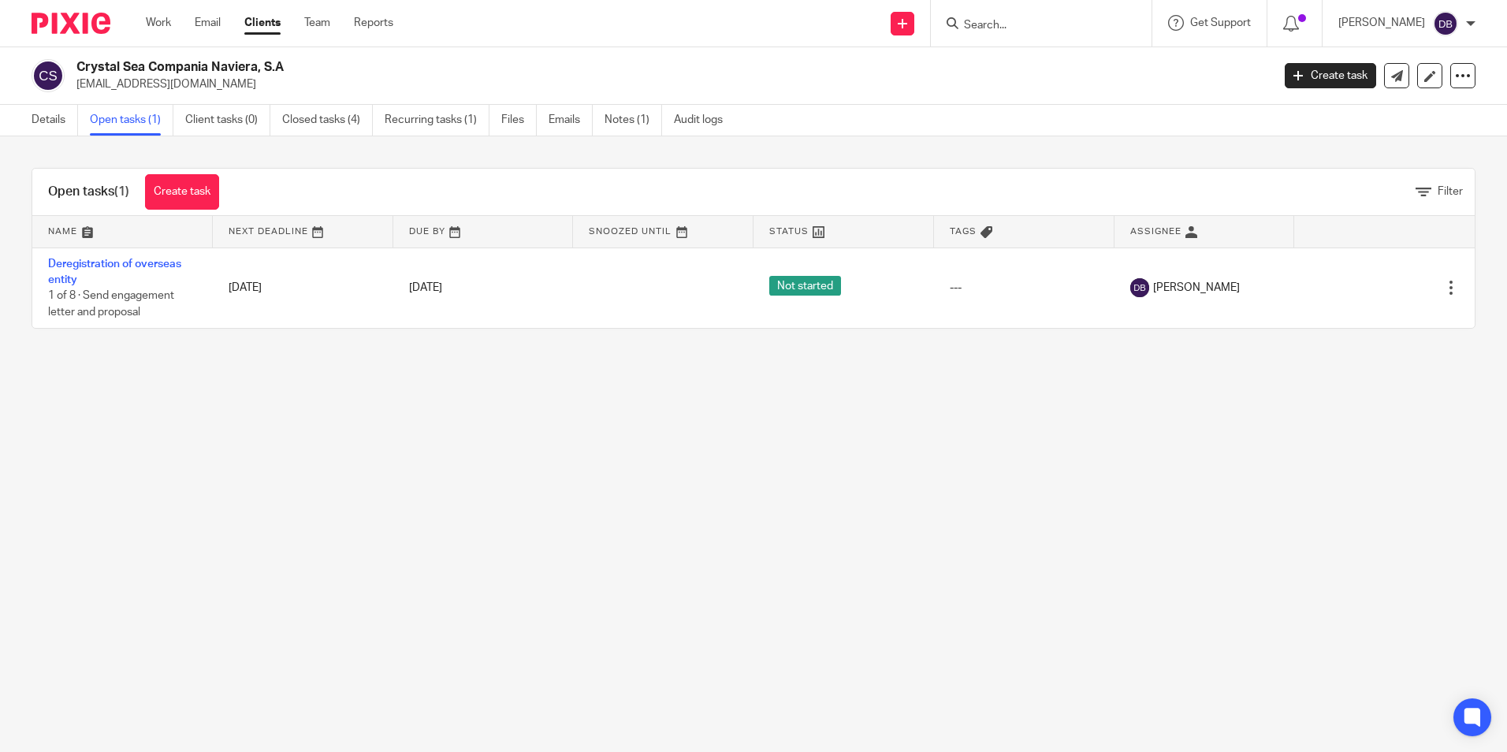
click at [83, 267] on link "Deregistration of overseas entity" at bounding box center [114, 272] width 133 height 27
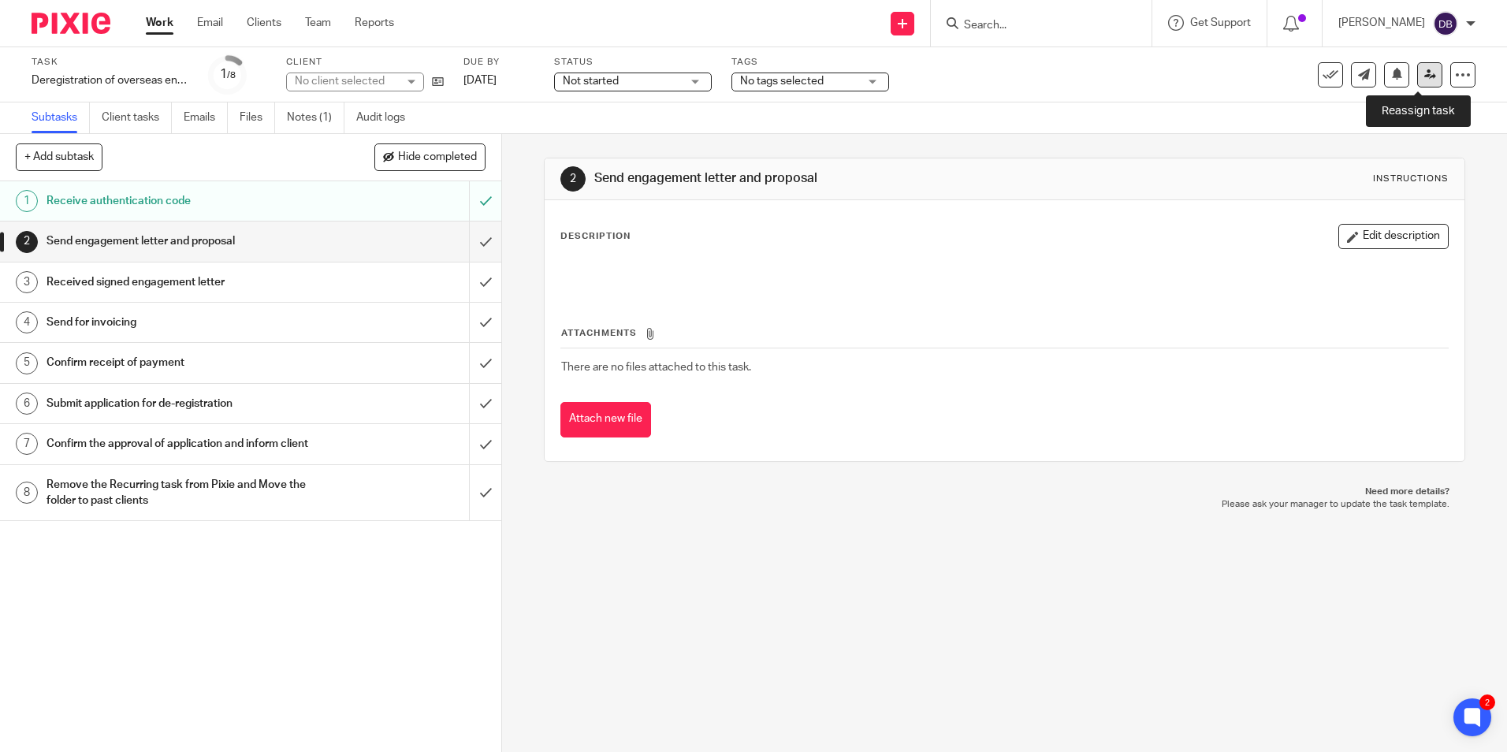
click at [1426, 80] on link at bounding box center [1429, 74] width 25 height 25
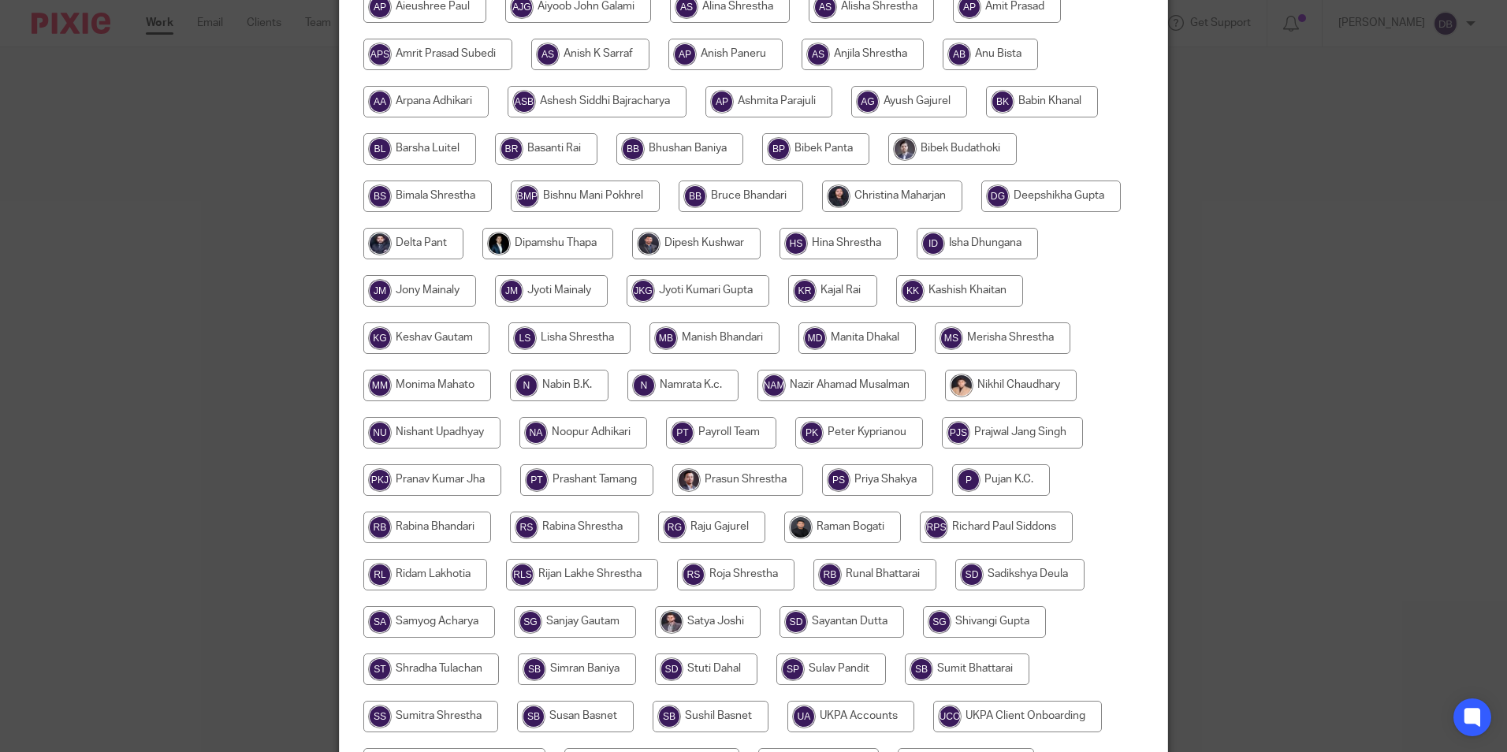
scroll to position [468, 0]
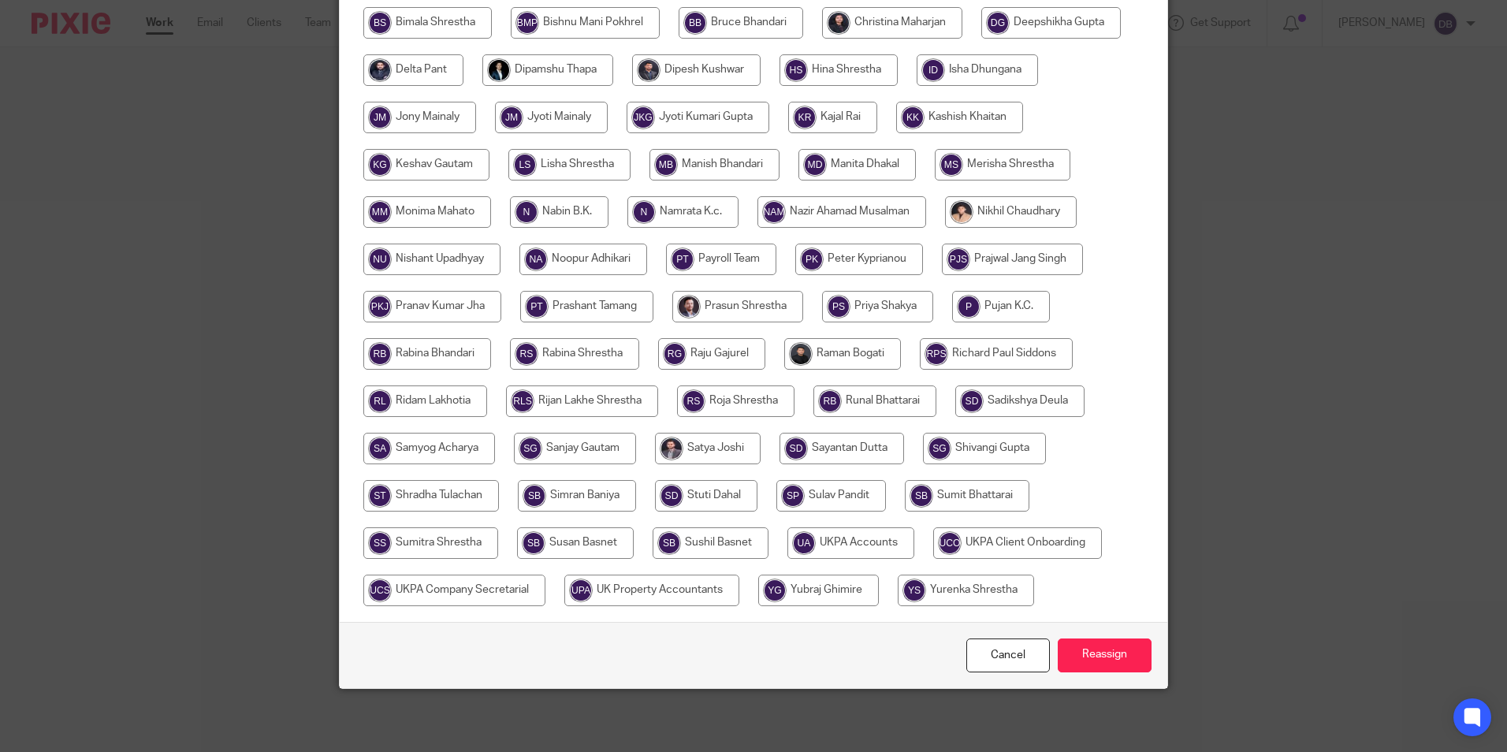
click at [795, 543] on input "radio" at bounding box center [851, 543] width 127 height 32
radio input "true"
click at [1112, 664] on input "Reassign" at bounding box center [1105, 656] width 94 height 34
